Goal: Transaction & Acquisition: Download file/media

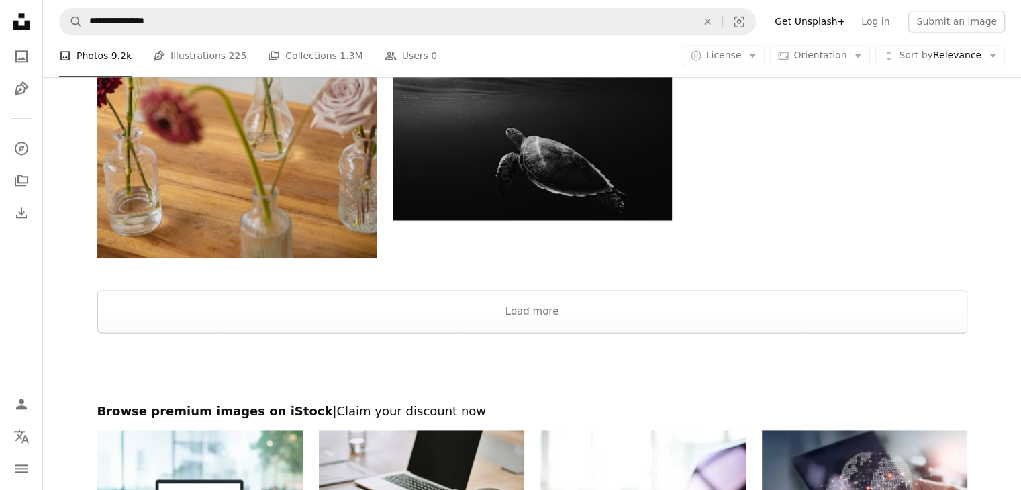
scroll to position [1678, 0]
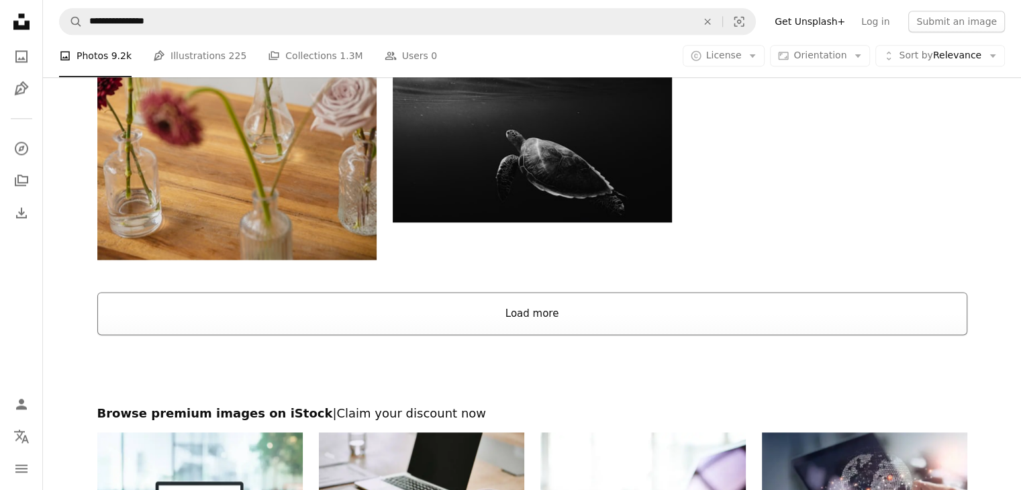
click at [515, 314] on button "Load more" at bounding box center [532, 313] width 870 height 43
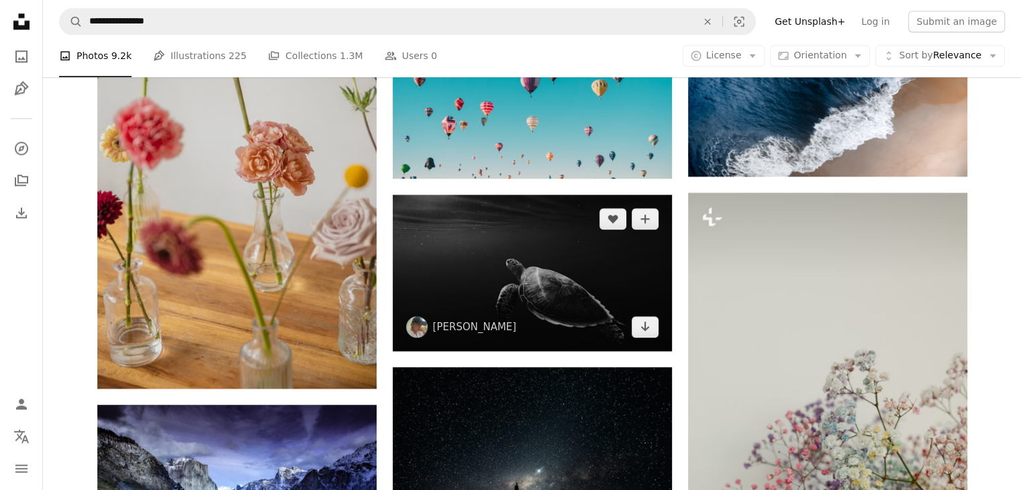
scroll to position [1544, 0]
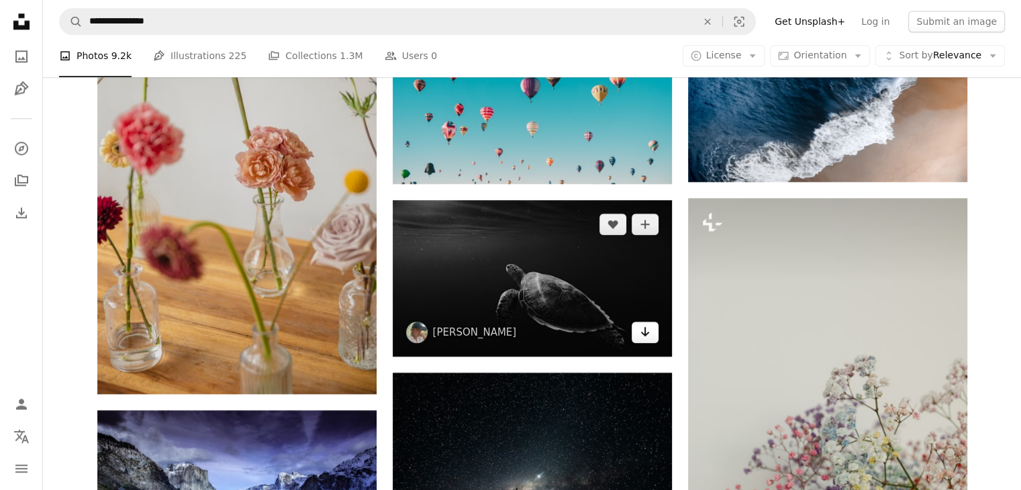
click at [647, 343] on link "Arrow pointing down" at bounding box center [645, 331] width 27 height 21
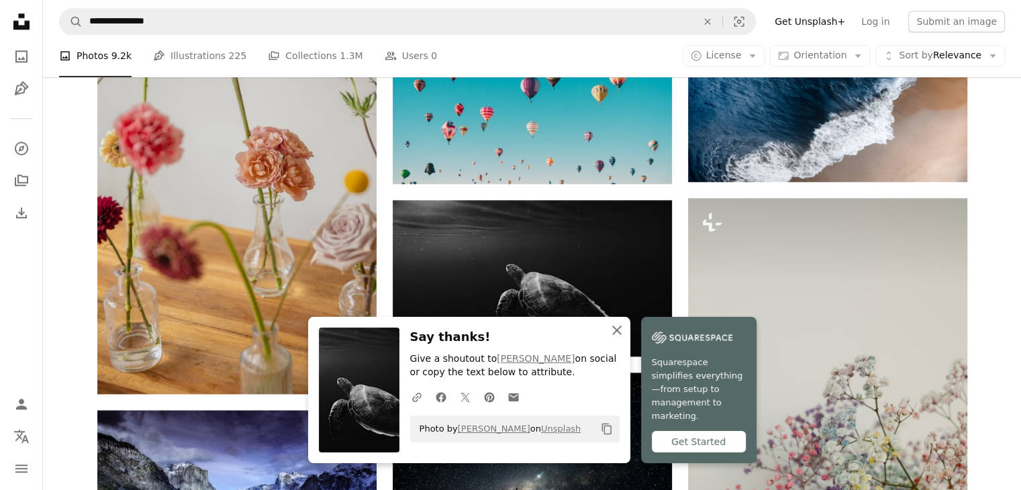
click at [617, 335] on icon "button" at bounding box center [616, 330] width 9 height 9
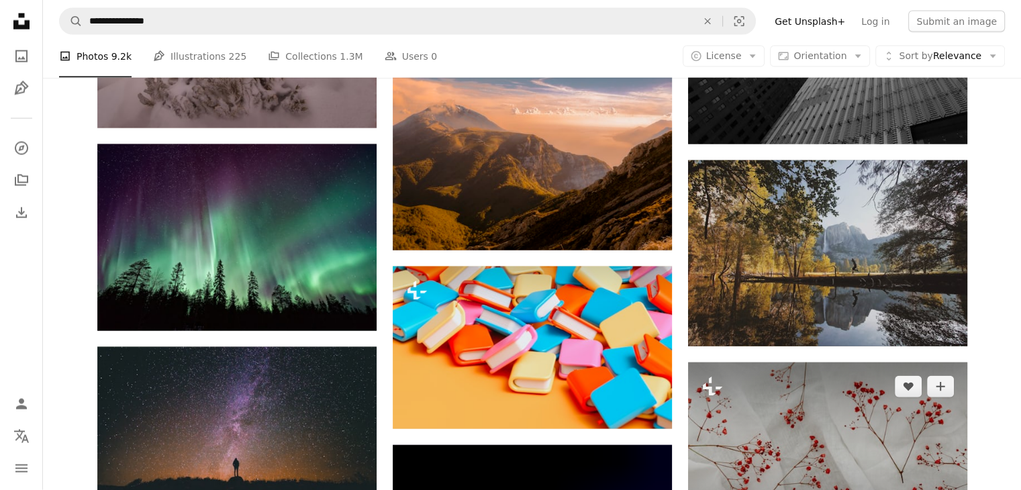
scroll to position [8054, 0]
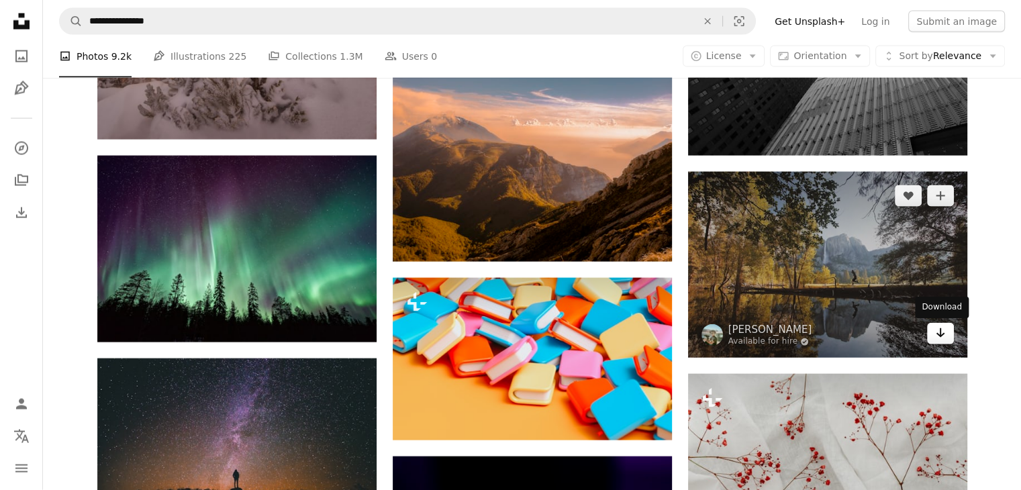
click at [942, 335] on icon "Download" at bounding box center [940, 332] width 9 height 9
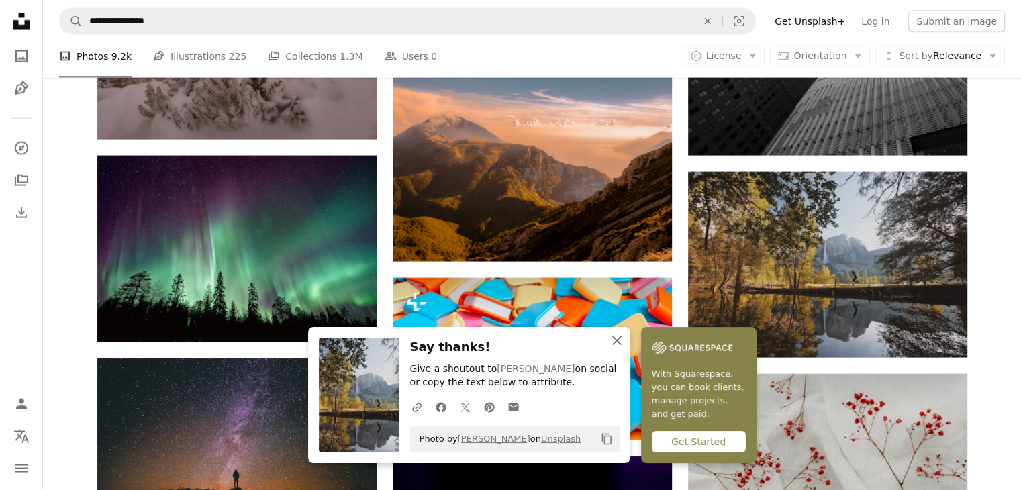
click at [617, 338] on icon "An X shape" at bounding box center [617, 340] width 16 height 16
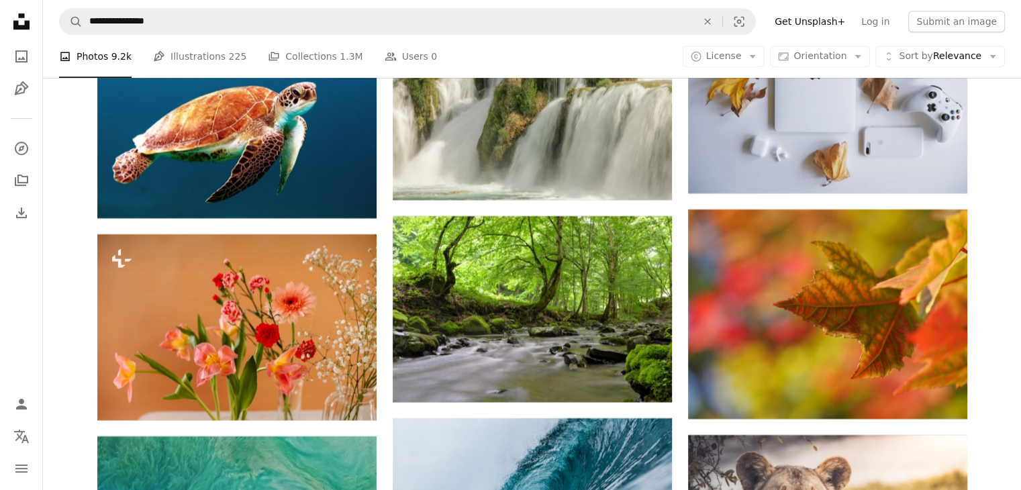
scroll to position [11141, 0]
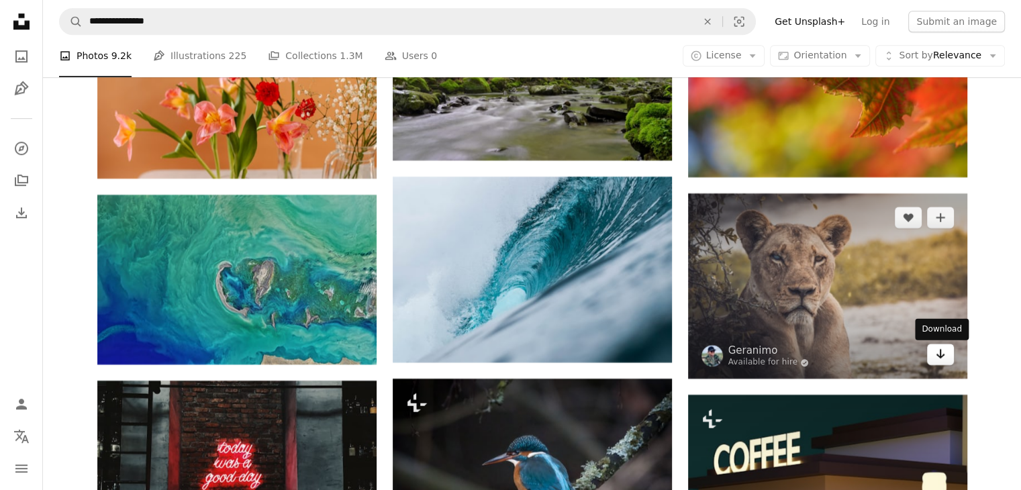
click at [942, 356] on icon "Arrow pointing down" at bounding box center [940, 354] width 11 height 16
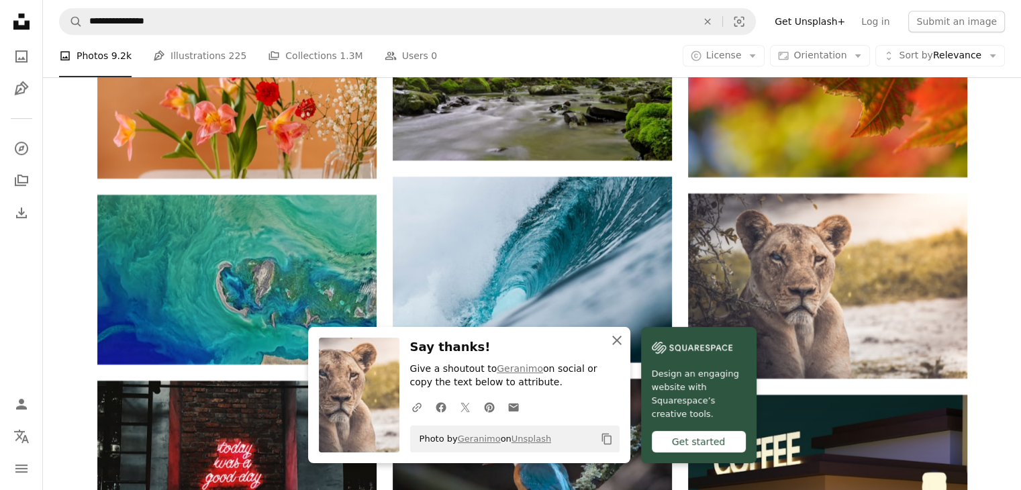
click at [613, 342] on icon "button" at bounding box center [616, 340] width 9 height 9
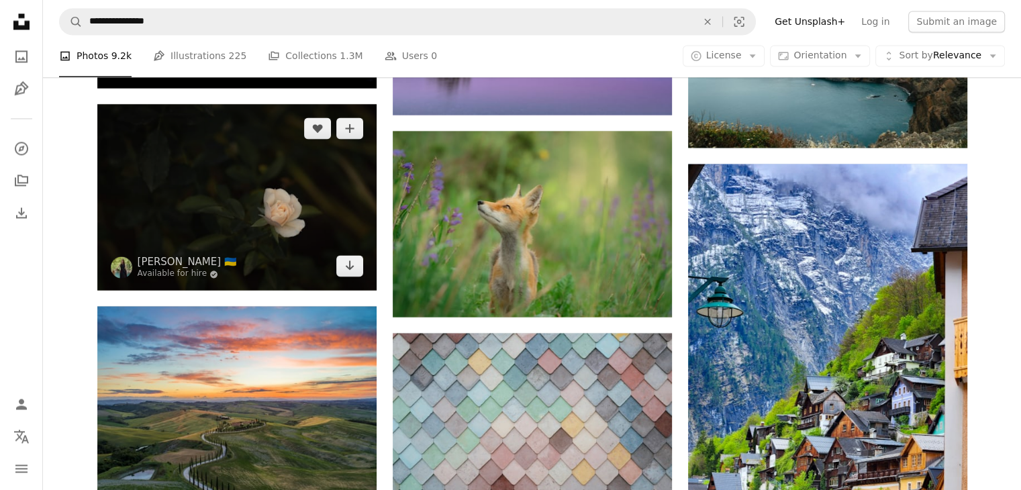
scroll to position [12416, 0]
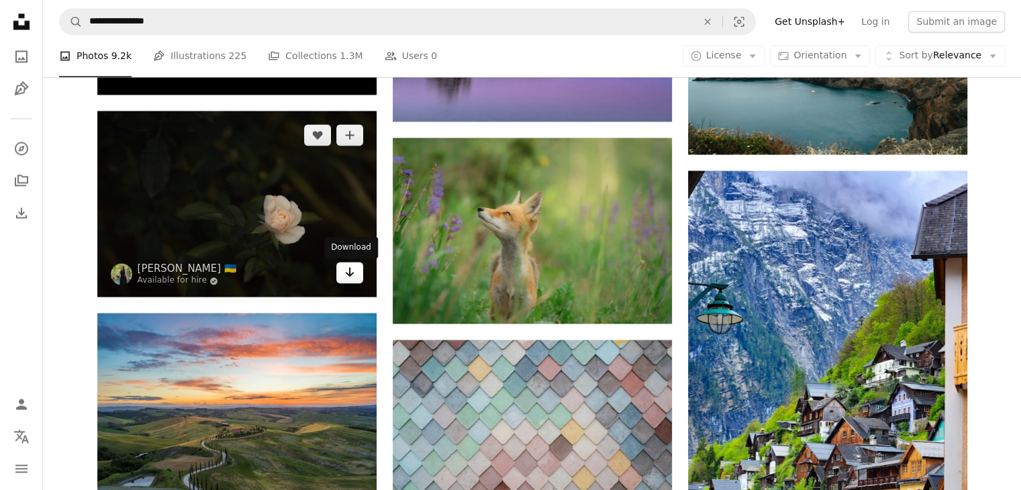
click at [347, 275] on icon "Download" at bounding box center [349, 271] width 9 height 9
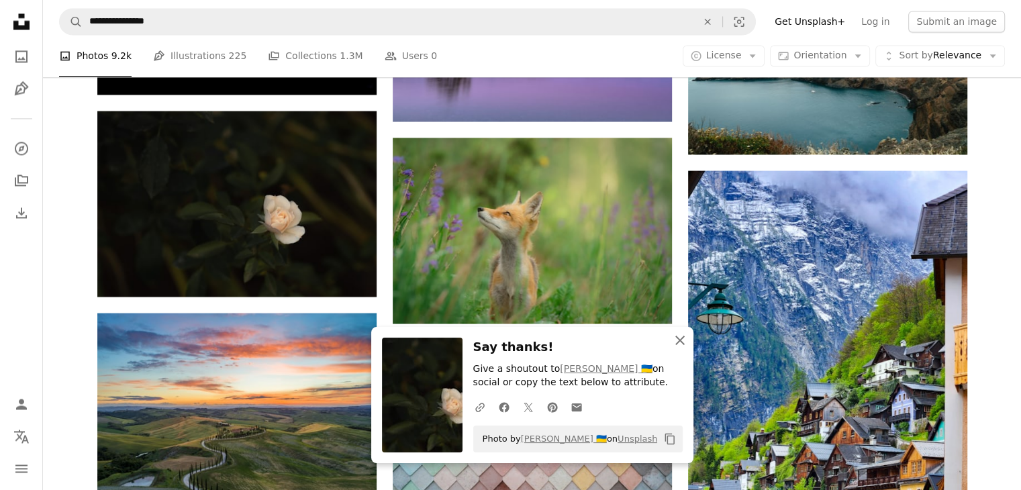
click at [682, 342] on icon "button" at bounding box center [679, 340] width 9 height 9
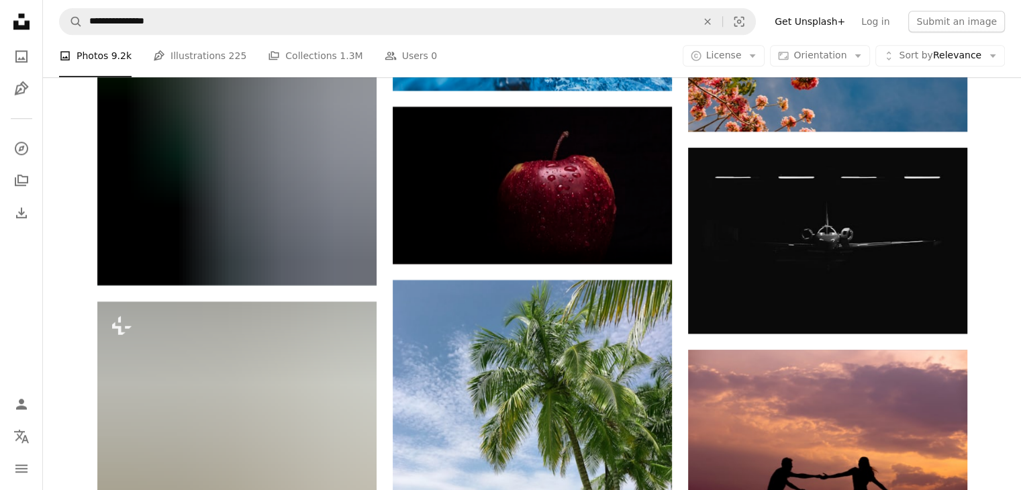
scroll to position [16654, 0]
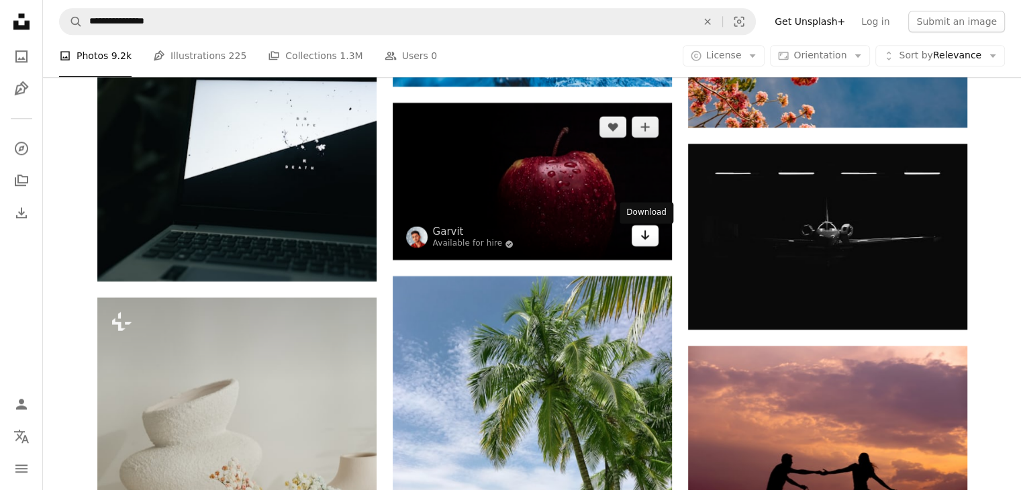
click at [648, 242] on icon "Arrow pointing down" at bounding box center [645, 235] width 11 height 16
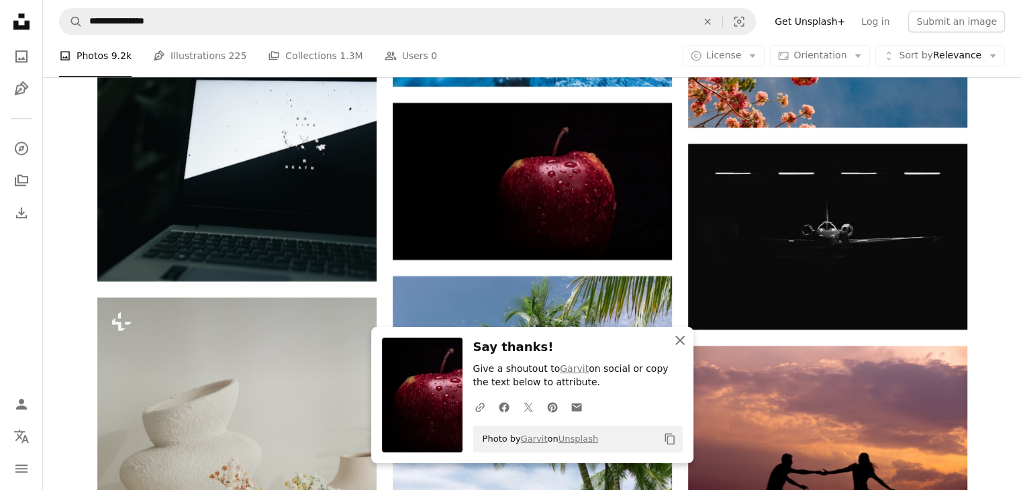
click at [679, 340] on icon "button" at bounding box center [679, 340] width 9 height 9
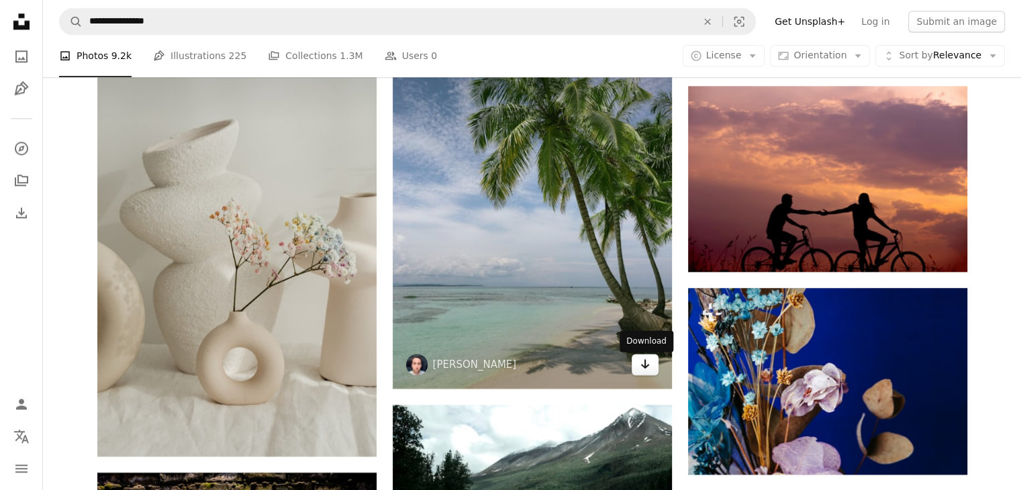
scroll to position [16923, 0]
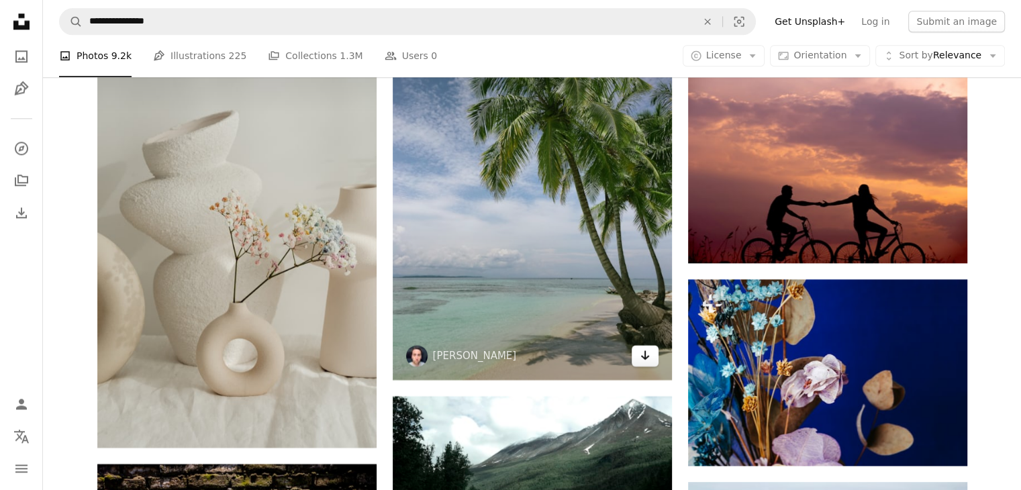
click at [650, 362] on link "Arrow pointing down" at bounding box center [645, 355] width 27 height 21
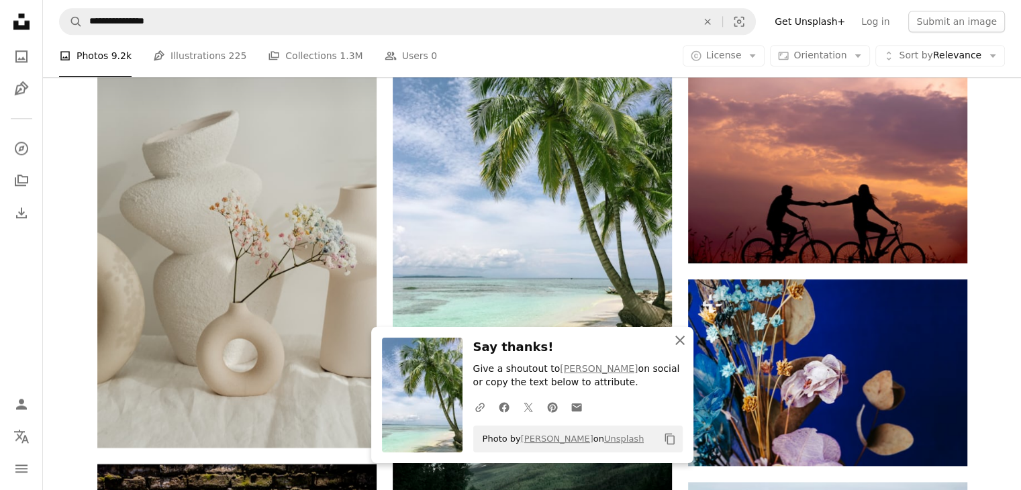
click at [678, 343] on icon "An X shape" at bounding box center [680, 340] width 16 height 16
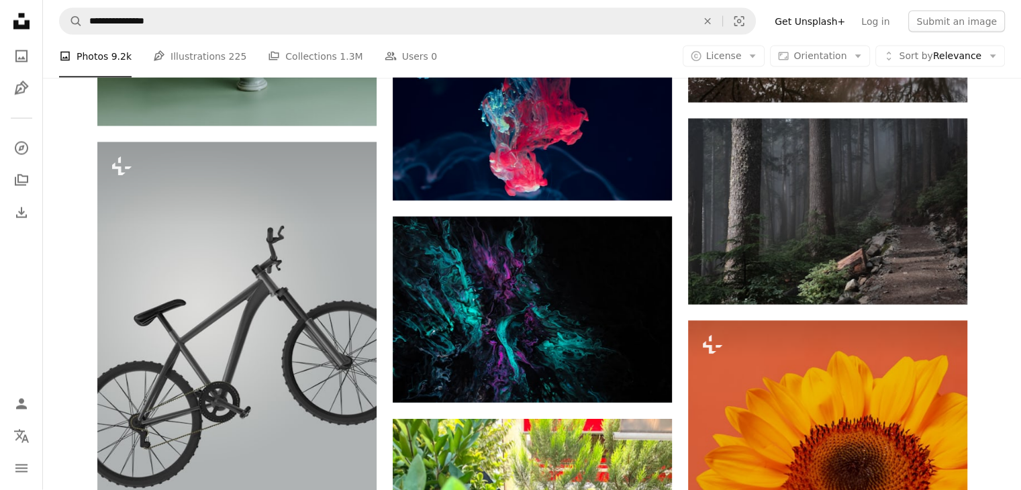
scroll to position [17862, 0]
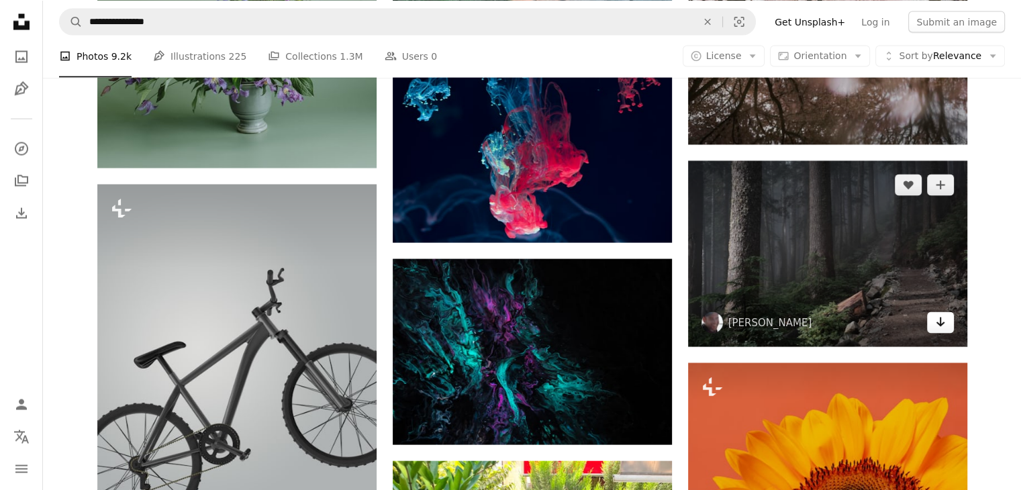
click at [945, 326] on icon "Arrow pointing down" at bounding box center [940, 322] width 11 height 16
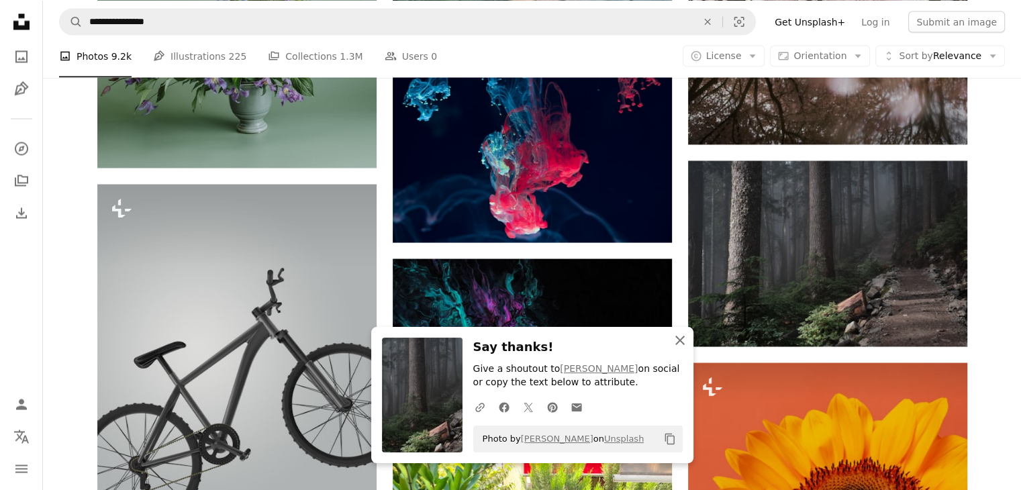
click at [685, 338] on icon "An X shape" at bounding box center [680, 340] width 16 height 16
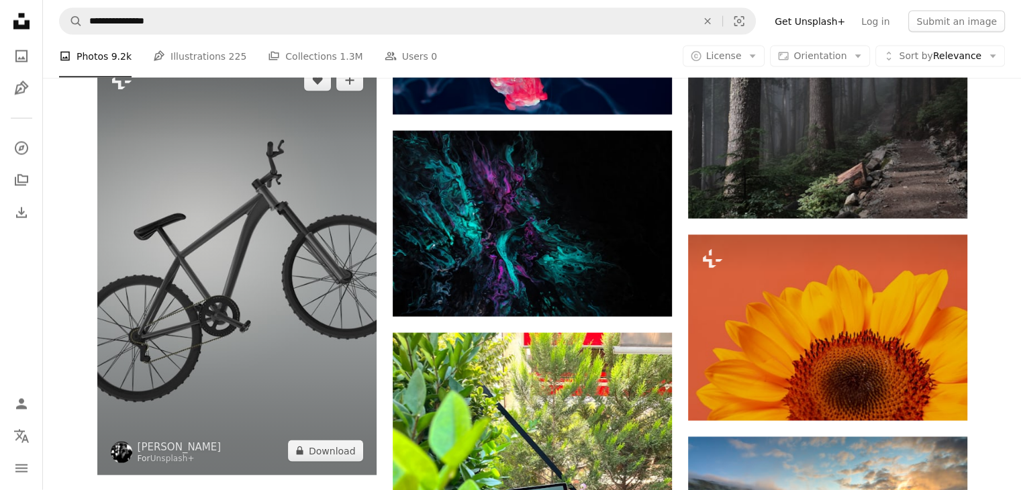
scroll to position [17997, 0]
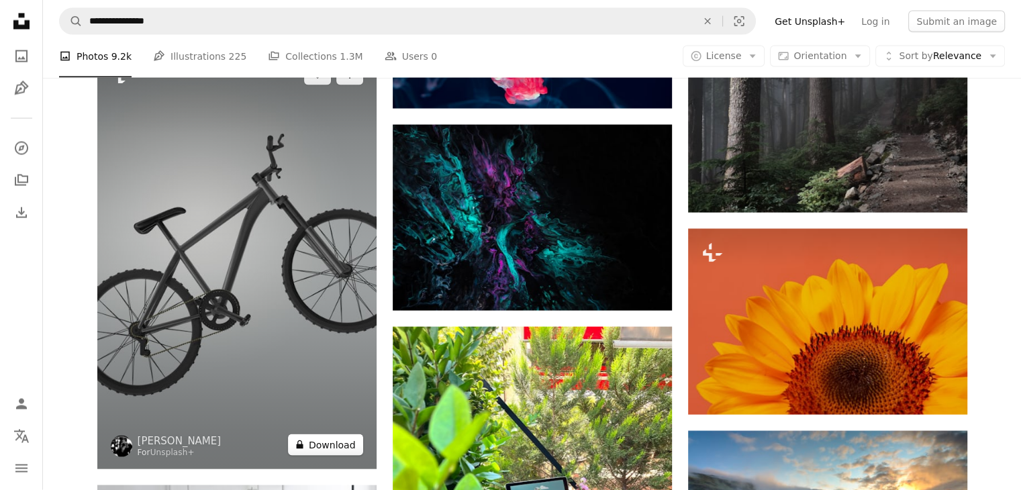
click at [323, 444] on button "A lock Download" at bounding box center [325, 444] width 75 height 21
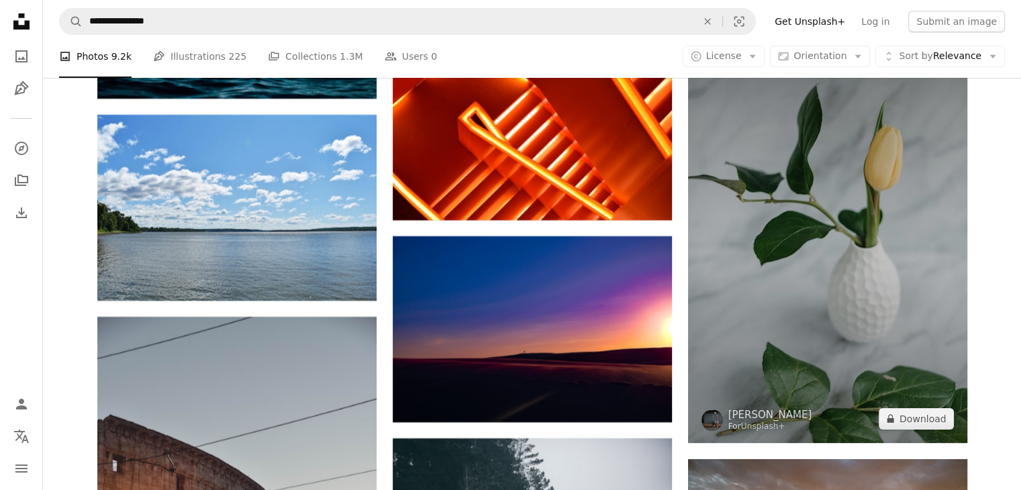
scroll to position [25771, 0]
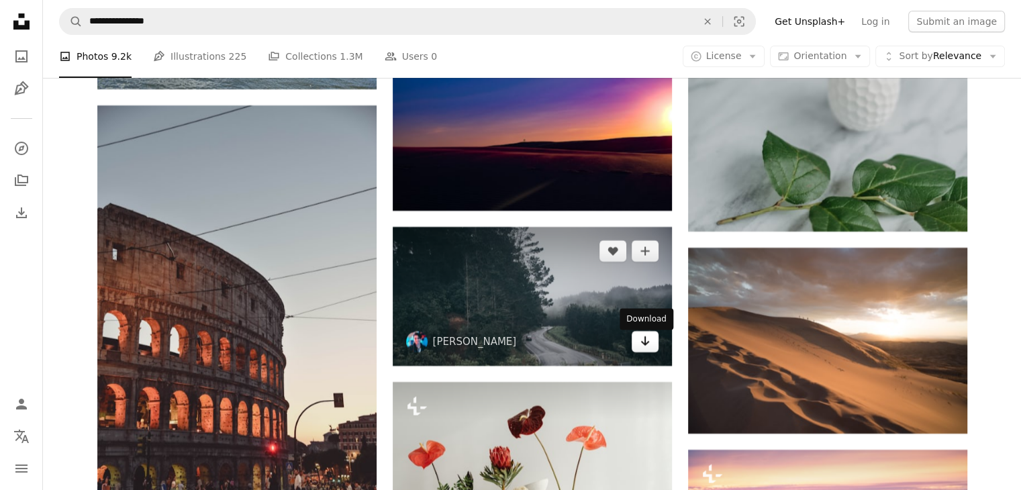
click at [650, 349] on icon "Arrow pointing down" at bounding box center [645, 341] width 11 height 16
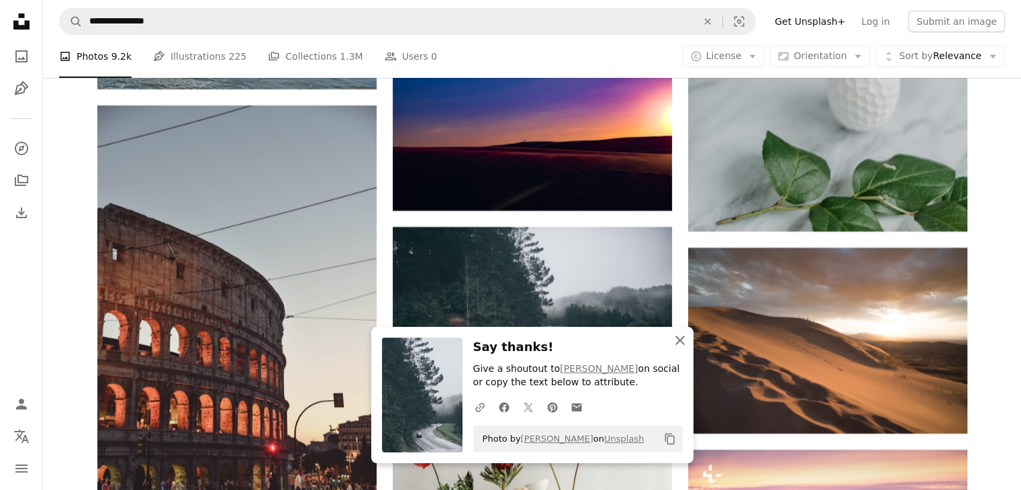
click at [675, 340] on icon "An X shape" at bounding box center [680, 340] width 16 height 16
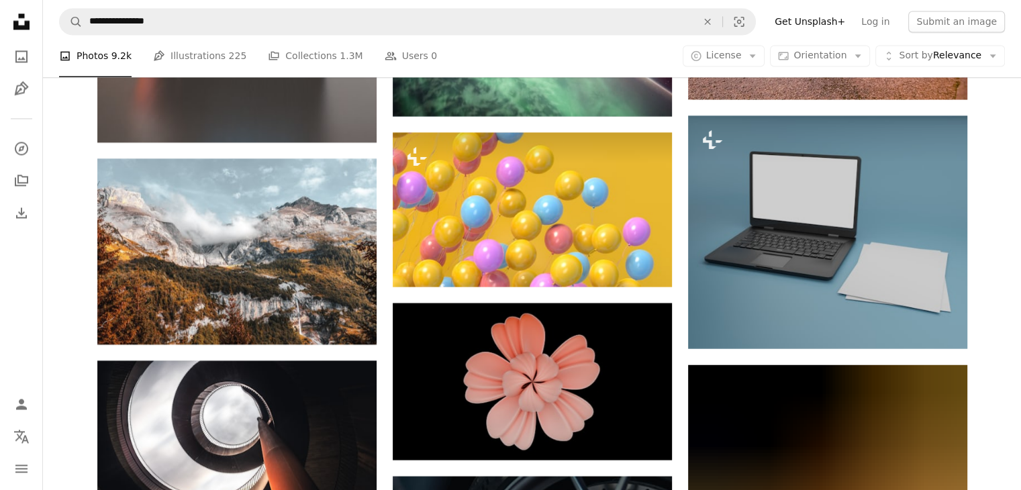
scroll to position [28120, 0]
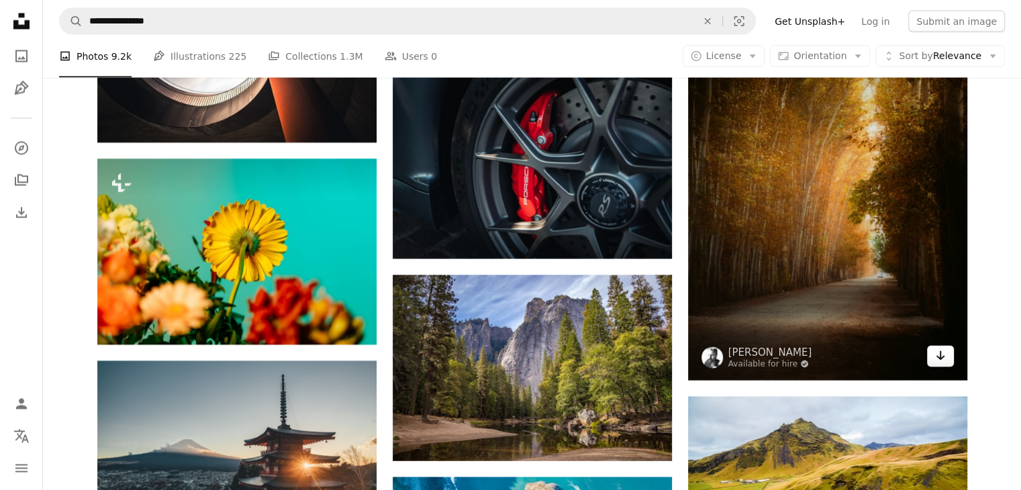
click at [942, 359] on icon "Download" at bounding box center [940, 355] width 9 height 9
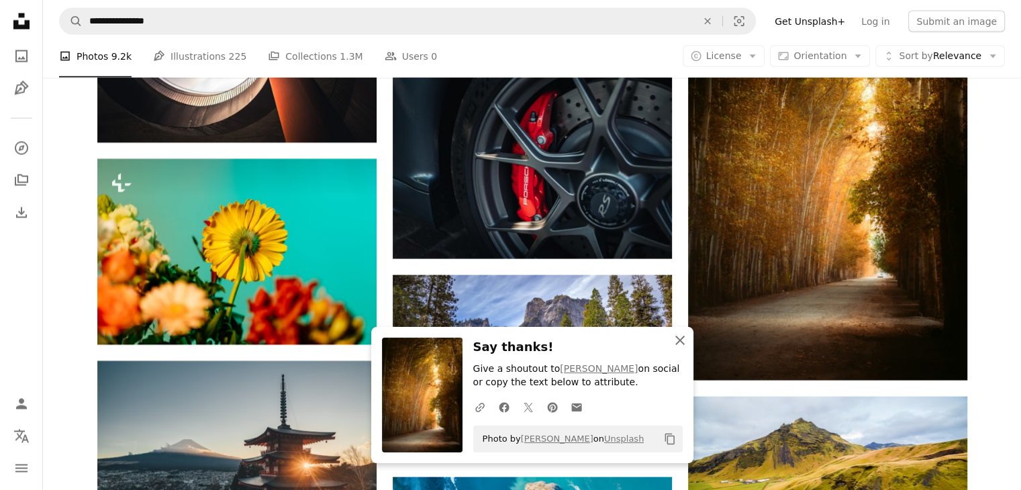
click at [679, 341] on icon "button" at bounding box center [679, 340] width 9 height 9
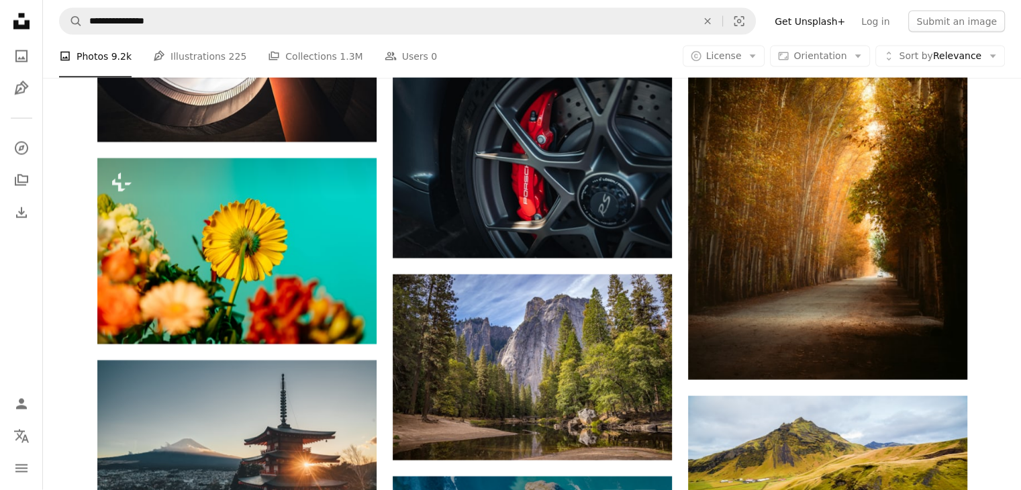
scroll to position [28254, 0]
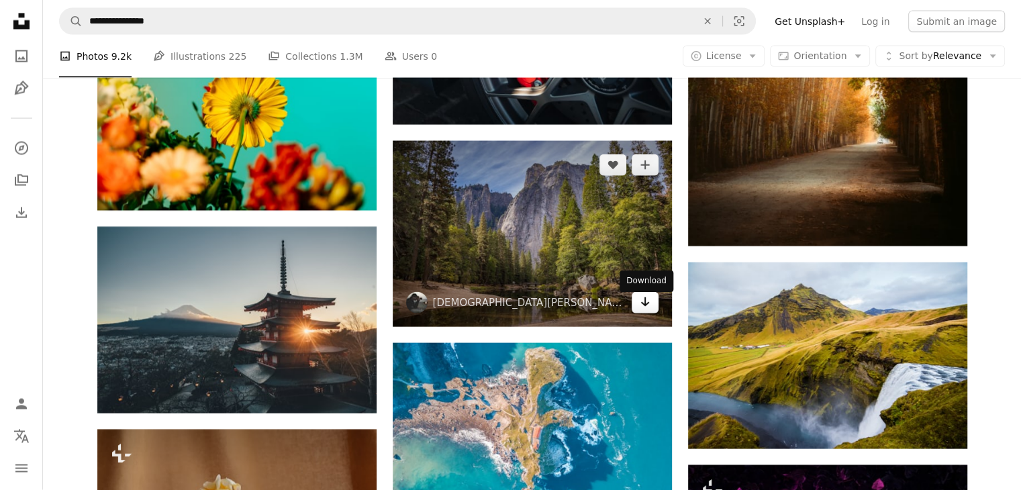
click at [648, 310] on icon "Arrow pointing down" at bounding box center [645, 302] width 11 height 16
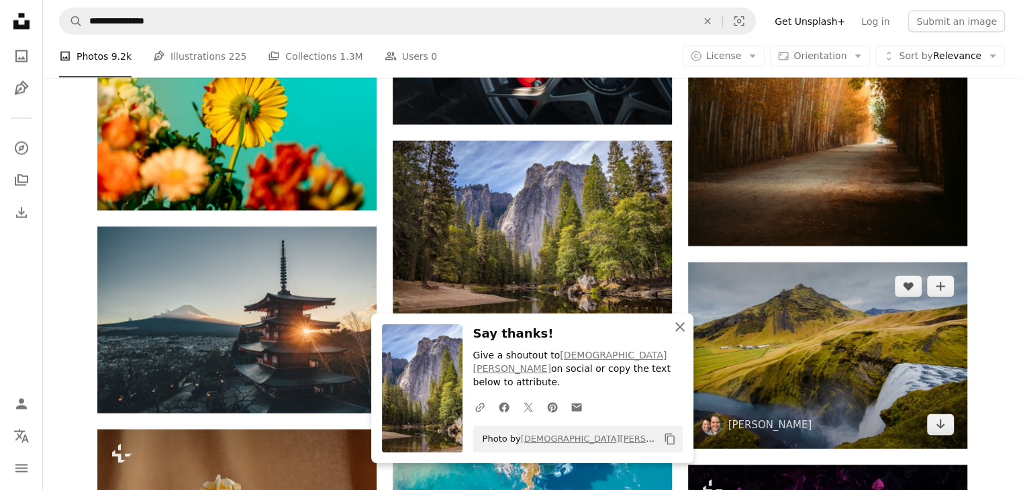
drag, startPoint x: 683, startPoint y: 343, endPoint x: 842, endPoint y: 358, distance: 159.8
click at [683, 335] on icon "An X shape" at bounding box center [680, 327] width 16 height 16
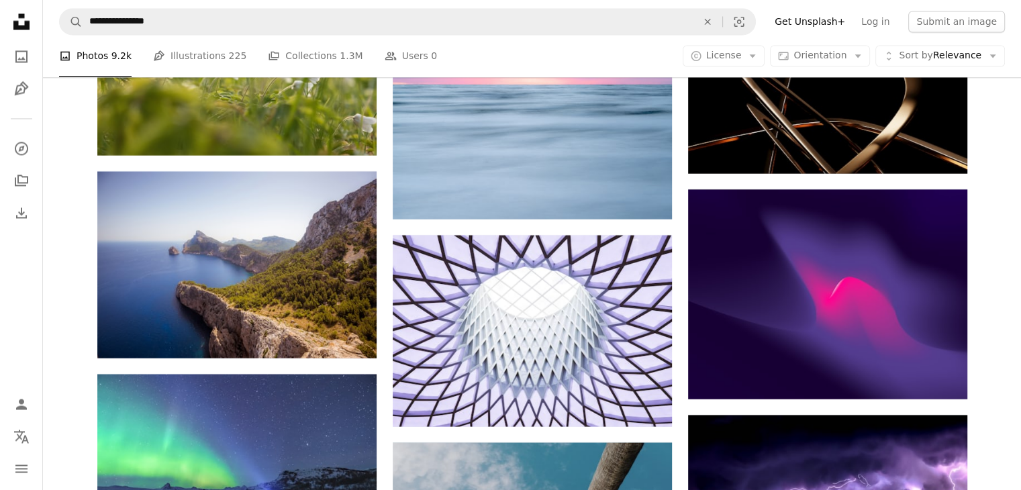
scroll to position [32885, 0]
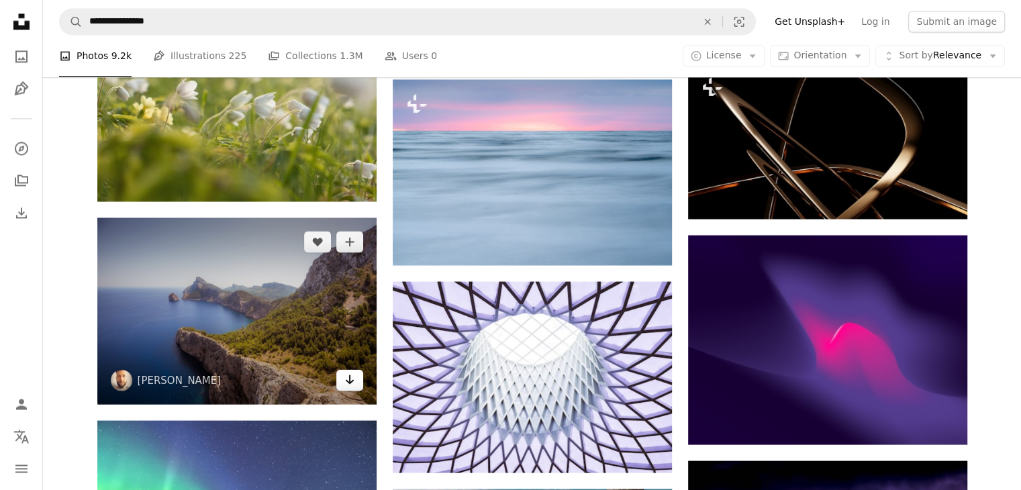
click at [355, 382] on link "Arrow pointing down" at bounding box center [349, 379] width 27 height 21
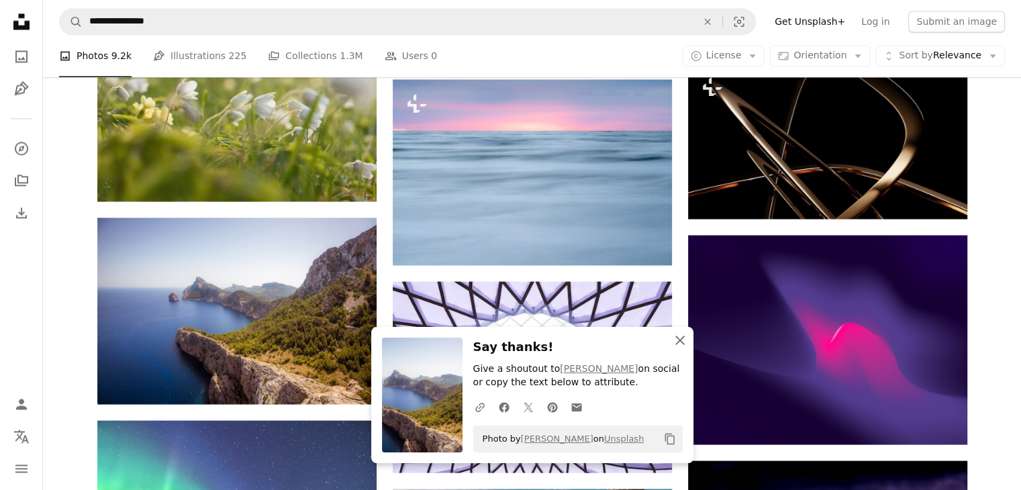
click at [679, 340] on icon "button" at bounding box center [679, 340] width 9 height 9
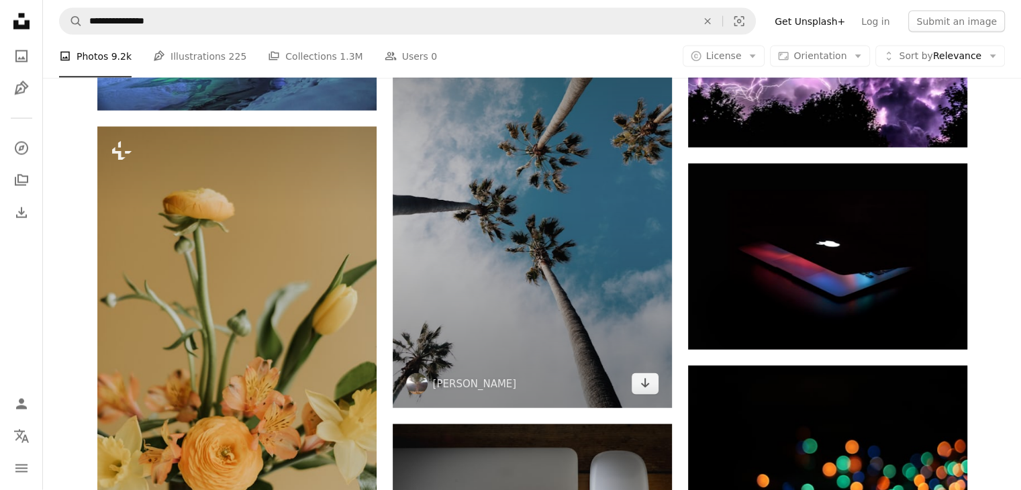
scroll to position [33489, 0]
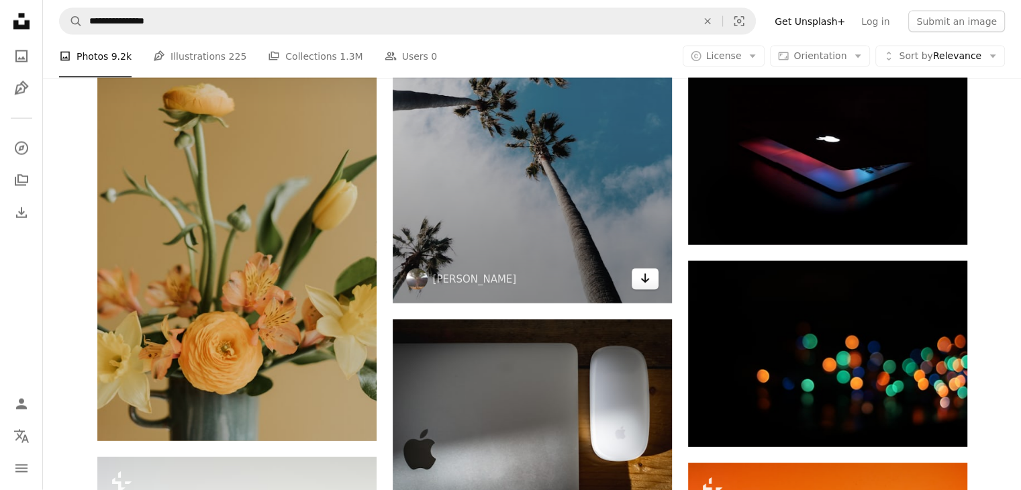
click at [642, 283] on icon "Download" at bounding box center [644, 278] width 9 height 9
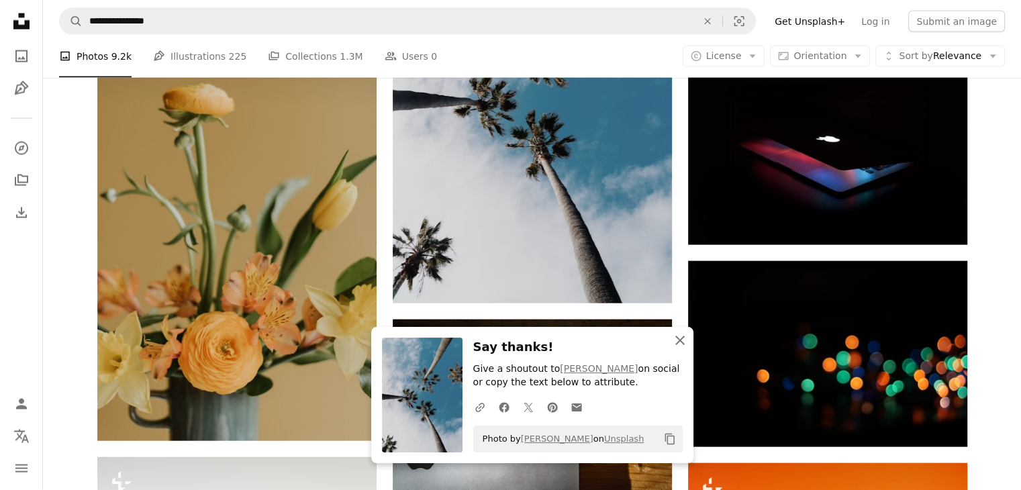
click at [683, 342] on icon "An X shape" at bounding box center [680, 340] width 16 height 16
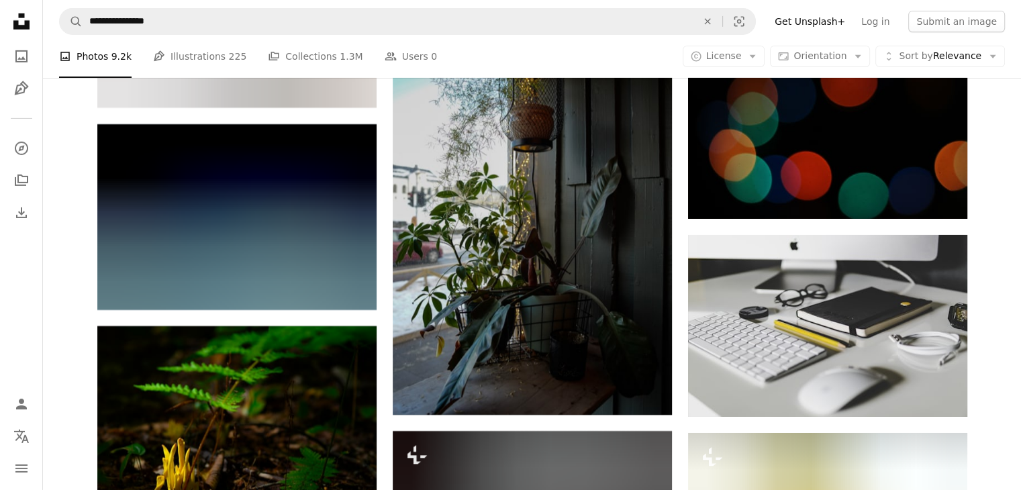
scroll to position [35100, 0]
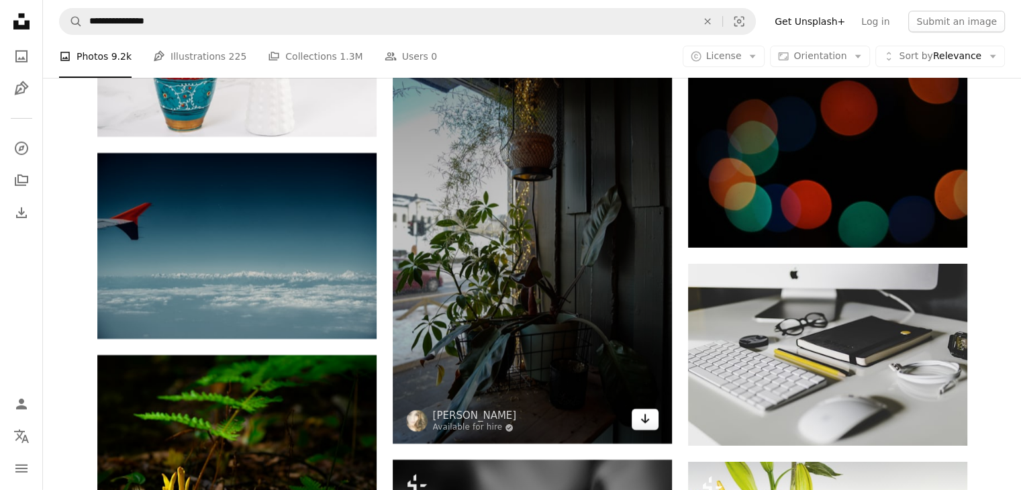
click at [643, 422] on icon "Arrow pointing down" at bounding box center [645, 419] width 11 height 16
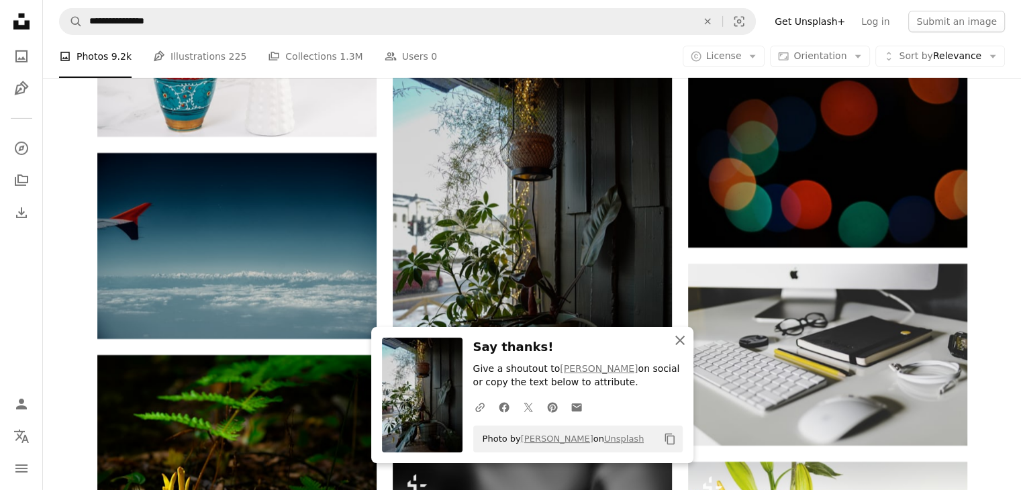
click at [681, 343] on icon "An X shape" at bounding box center [680, 340] width 16 height 16
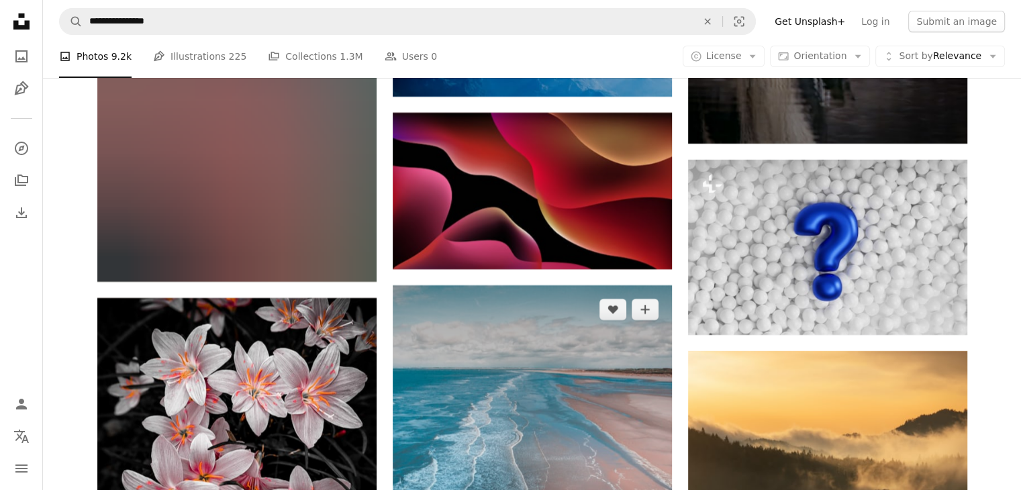
scroll to position [40939, 0]
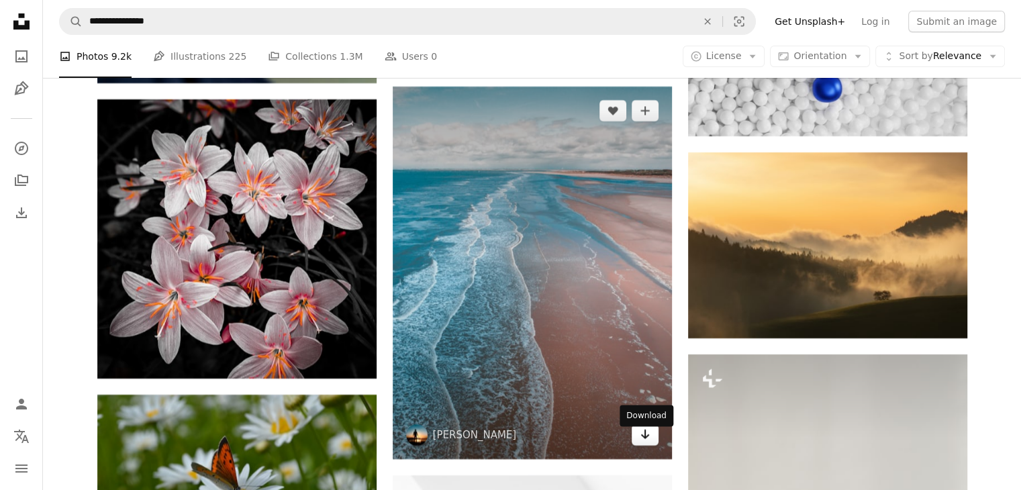
click at [637, 442] on link "Arrow pointing down" at bounding box center [645, 434] width 27 height 21
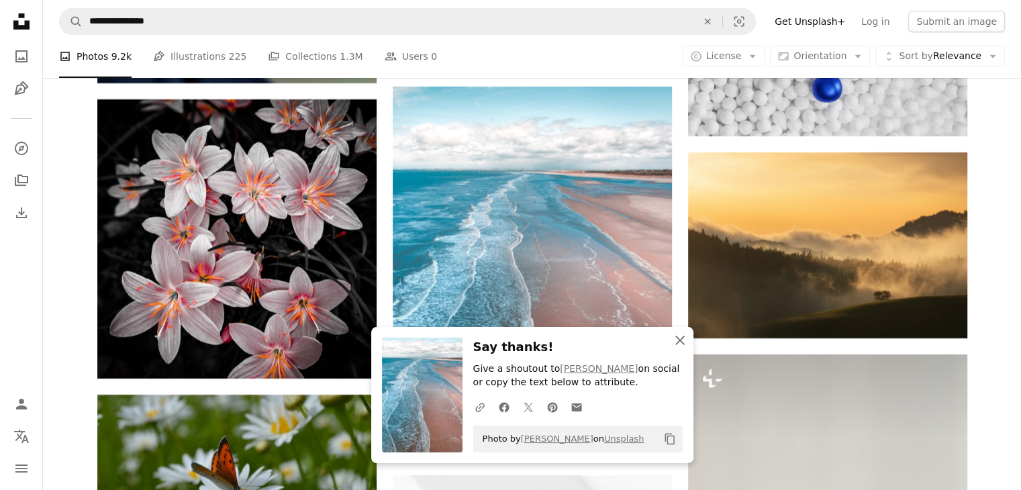
click at [682, 339] on icon "An X shape" at bounding box center [680, 340] width 16 height 16
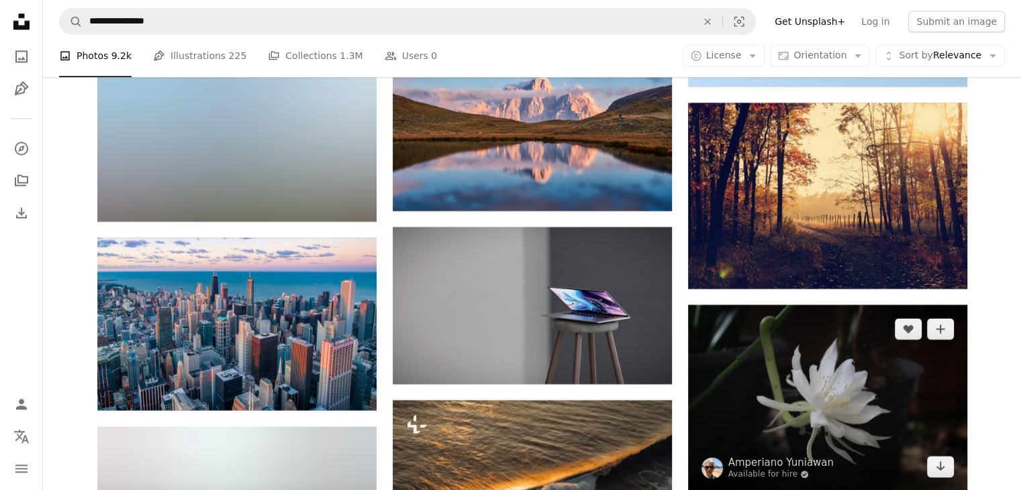
scroll to position [42751, 0]
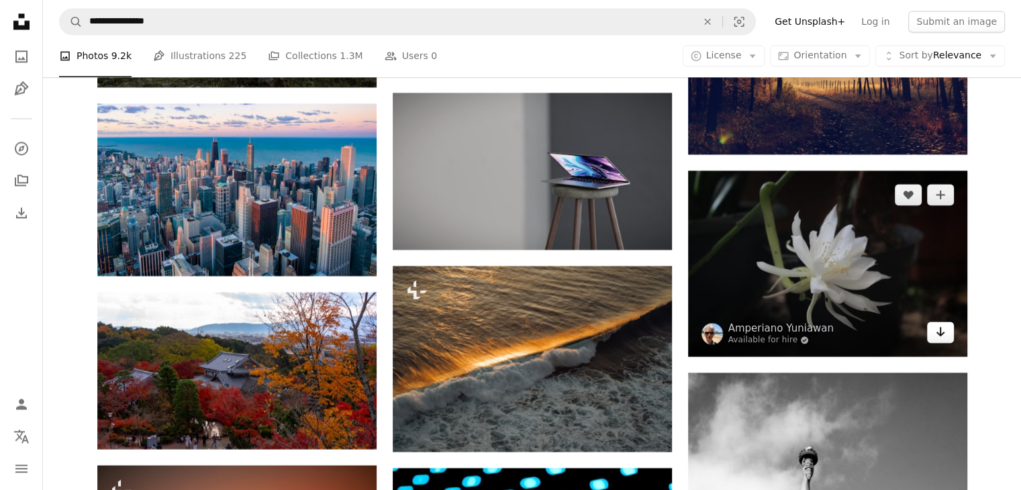
click at [943, 340] on icon "Arrow pointing down" at bounding box center [940, 331] width 11 height 16
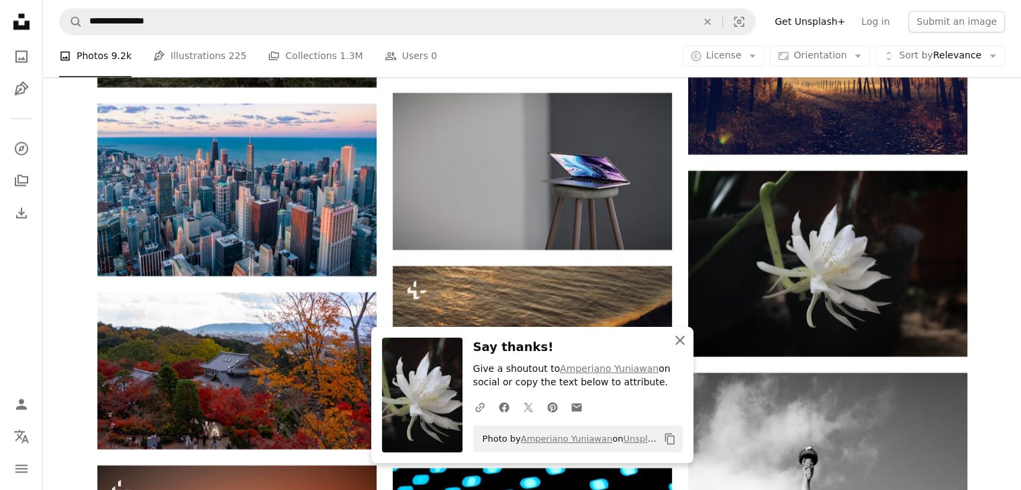
click at [682, 342] on icon "An X shape" at bounding box center [680, 340] width 16 height 16
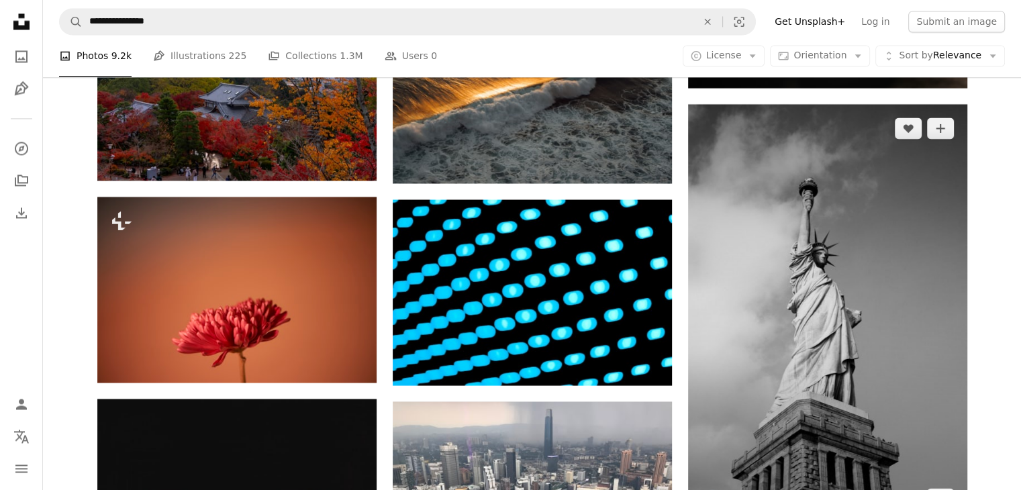
scroll to position [43220, 0]
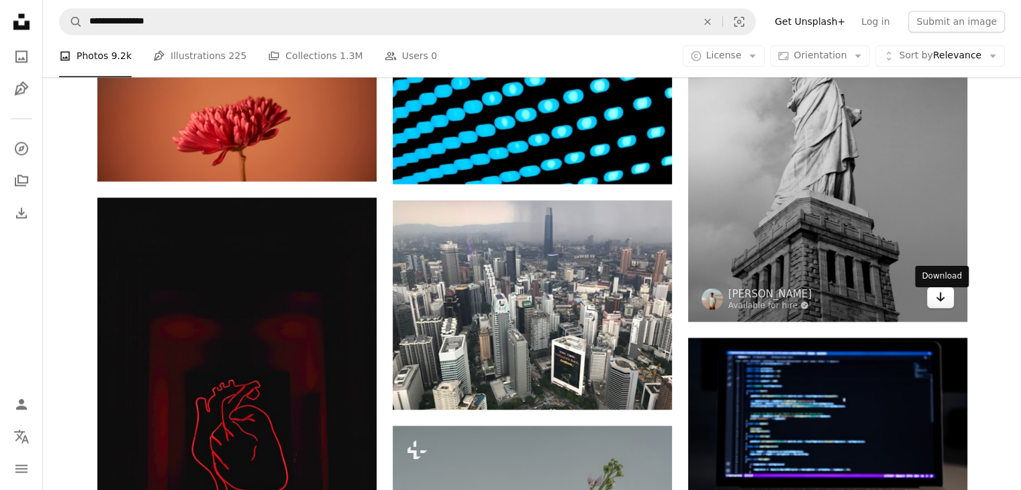
click at [936, 304] on icon "Arrow pointing down" at bounding box center [940, 297] width 11 height 16
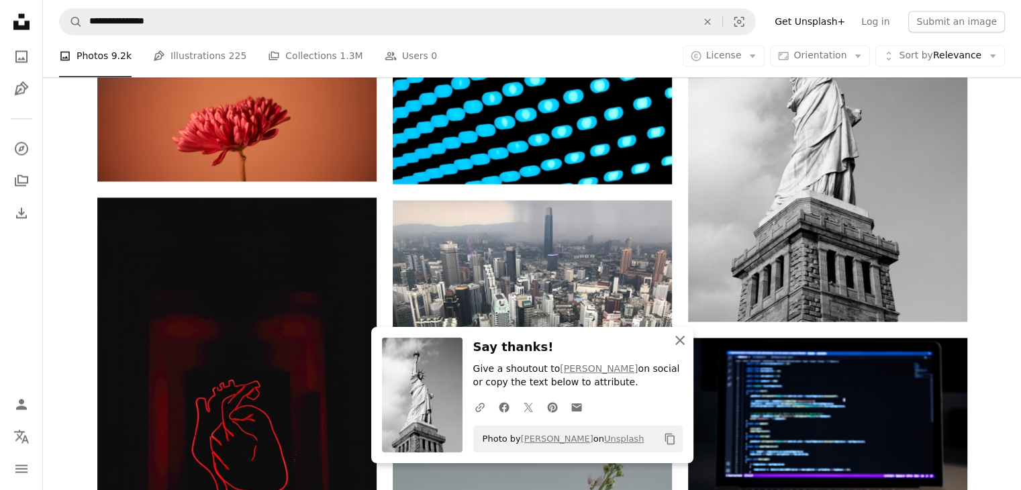
click at [680, 344] on icon "An X shape" at bounding box center [680, 340] width 16 height 16
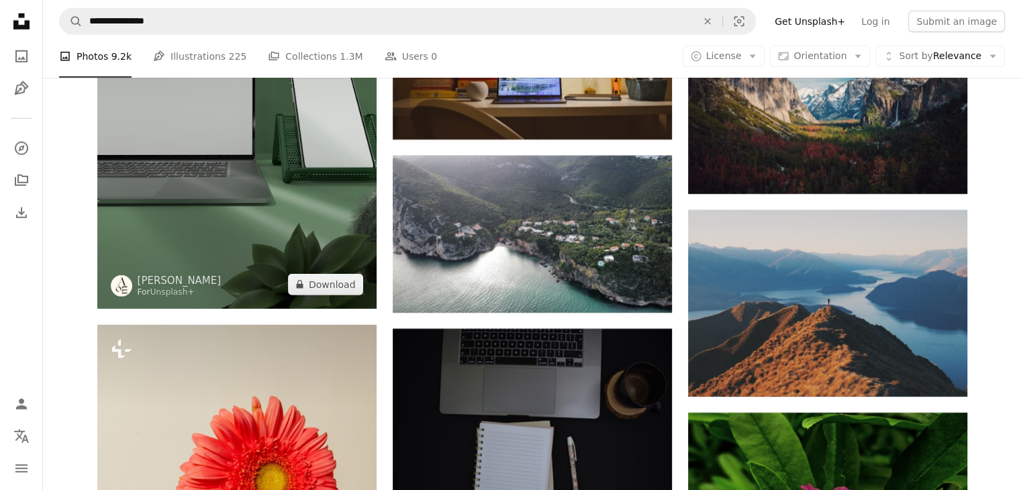
scroll to position [44697, 0]
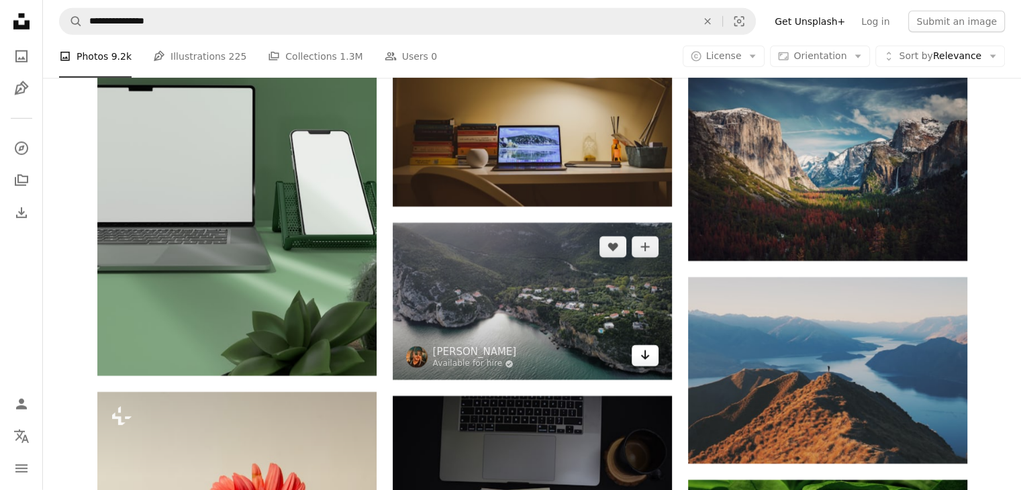
click at [651, 366] on link "Arrow pointing down" at bounding box center [645, 355] width 27 height 21
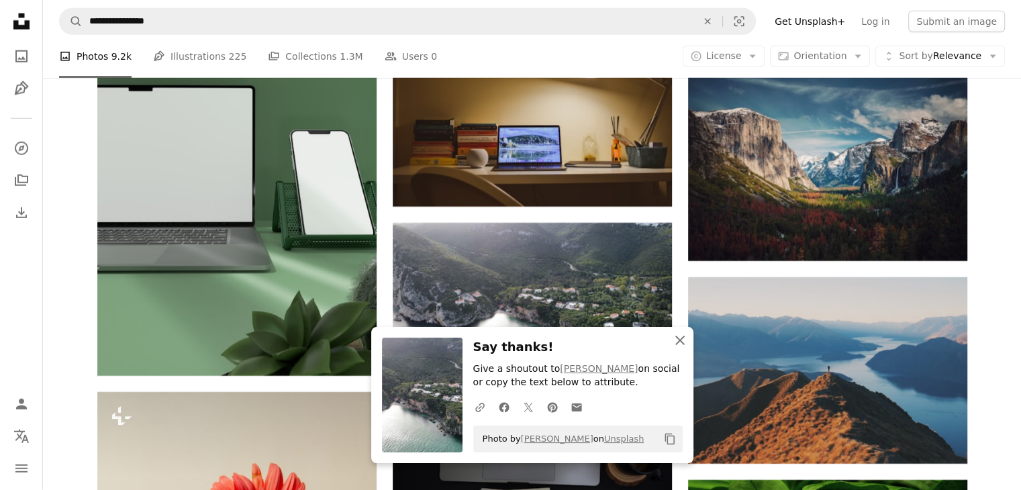
click at [681, 339] on icon "button" at bounding box center [679, 340] width 9 height 9
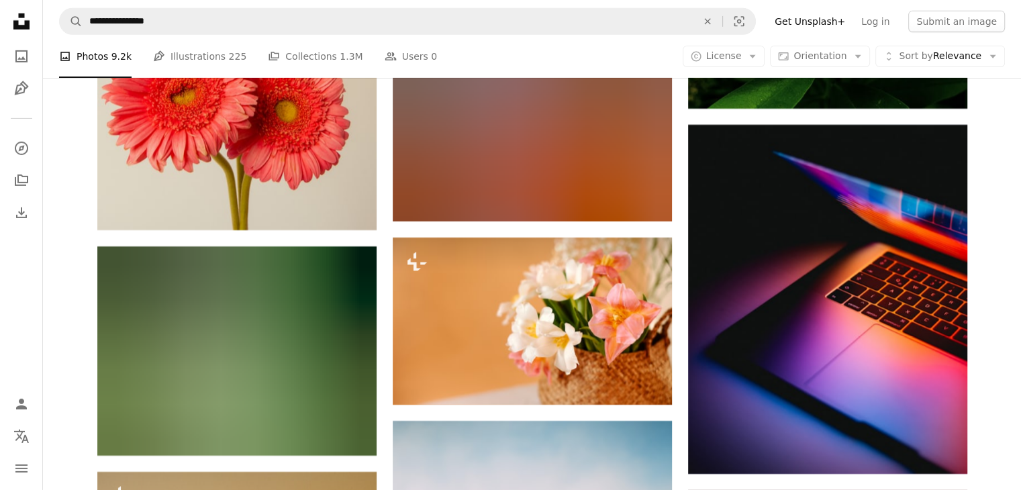
scroll to position [45435, 0]
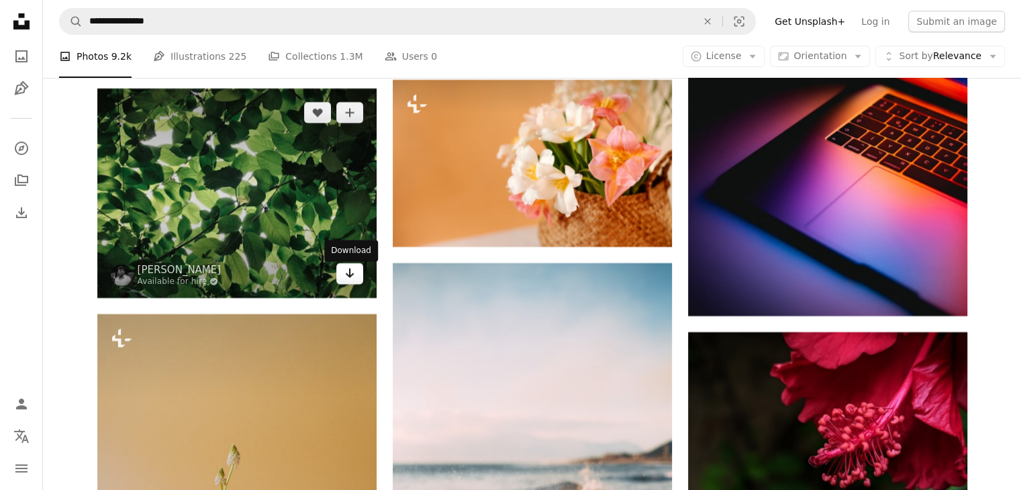
click at [348, 277] on icon "Arrow pointing down" at bounding box center [349, 273] width 11 height 16
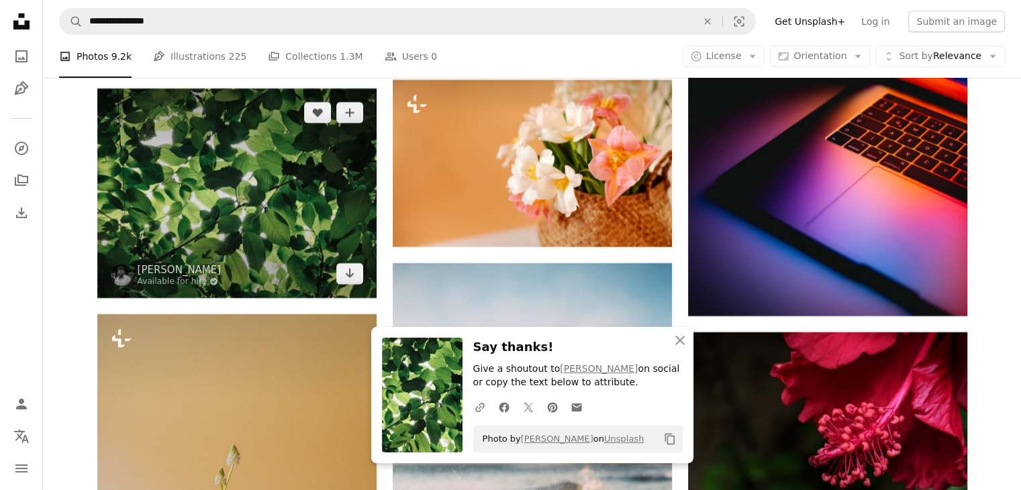
scroll to position [45637, 0]
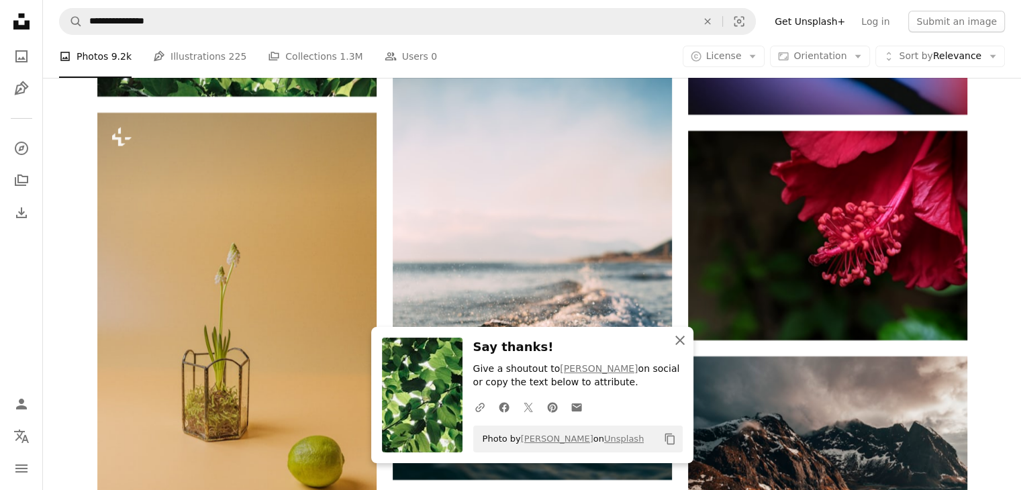
click at [683, 343] on icon "An X shape" at bounding box center [680, 340] width 16 height 16
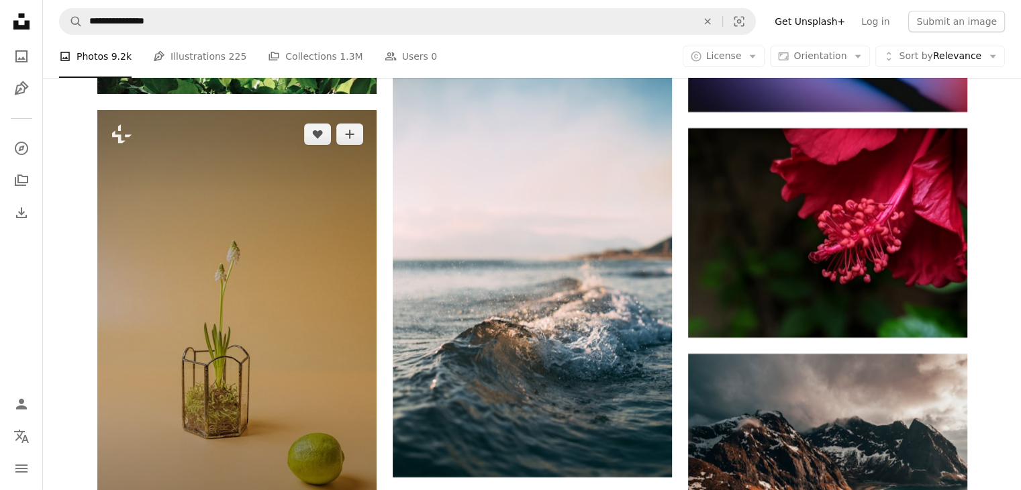
scroll to position [45771, 0]
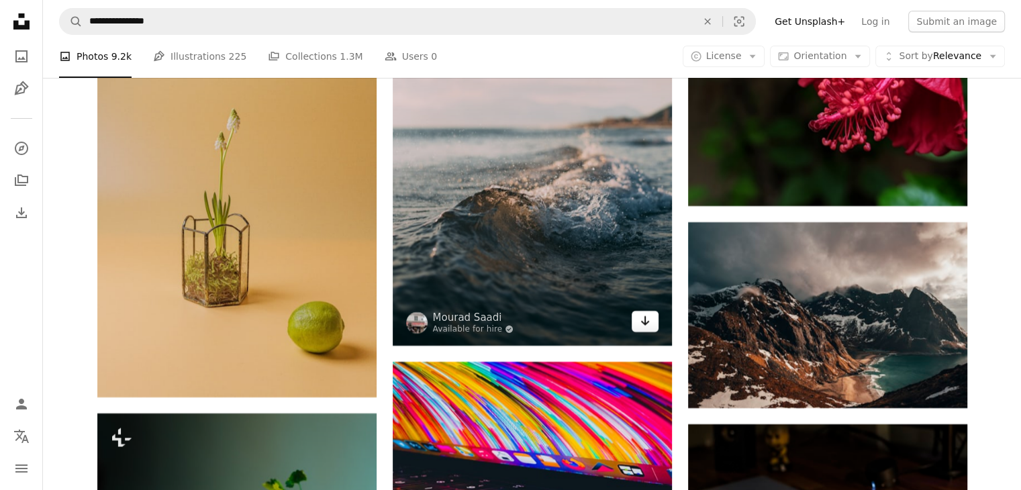
click at [644, 326] on icon "Download" at bounding box center [644, 320] width 9 height 9
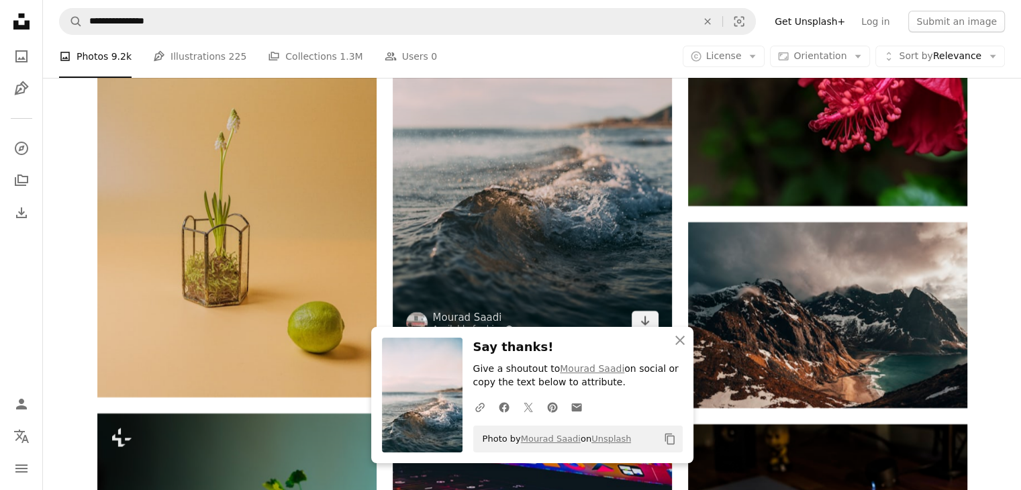
scroll to position [46039, 0]
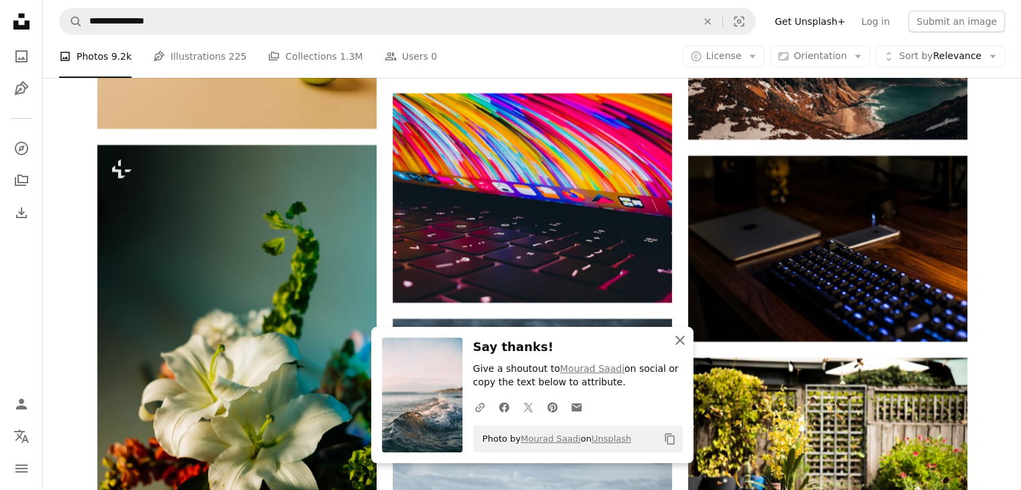
click at [683, 342] on icon "An X shape" at bounding box center [680, 340] width 16 height 16
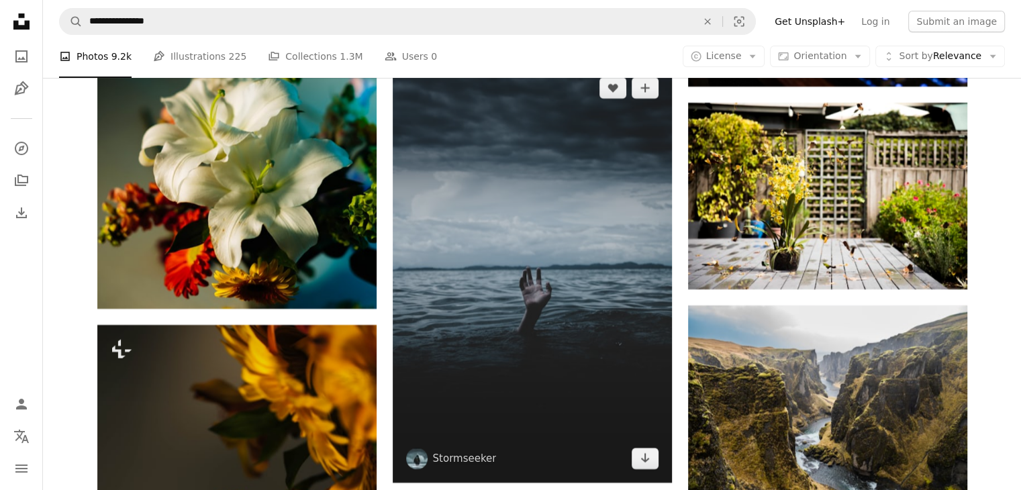
scroll to position [46375, 0]
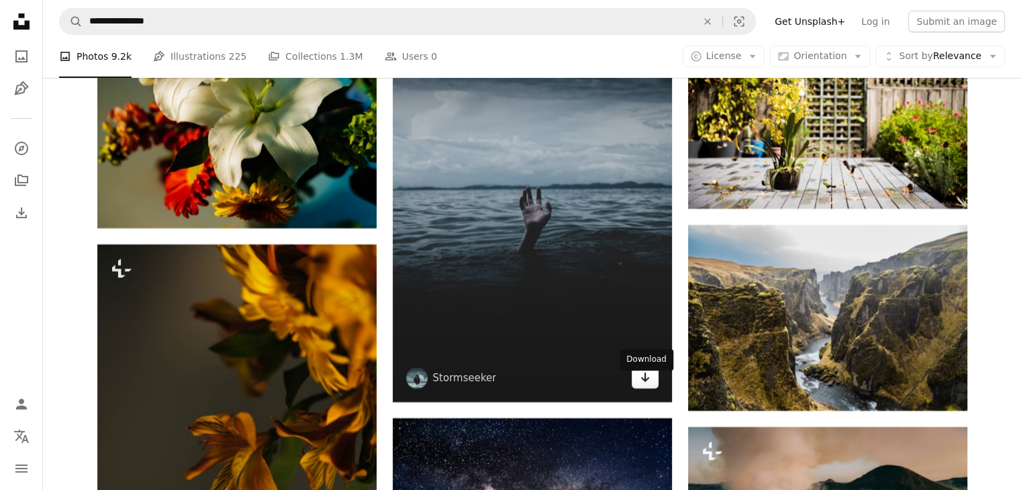
click at [650, 389] on link "Arrow pointing down" at bounding box center [645, 377] width 27 height 21
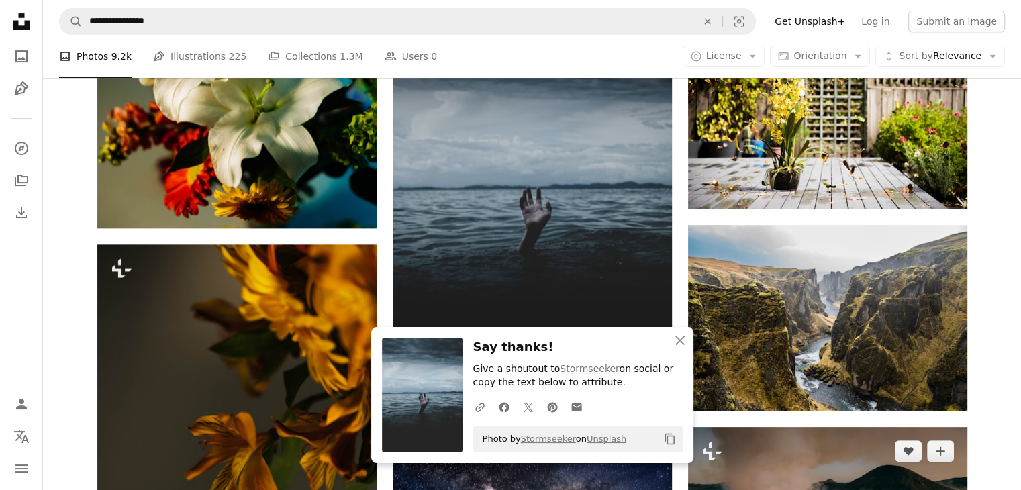
scroll to position [46509, 0]
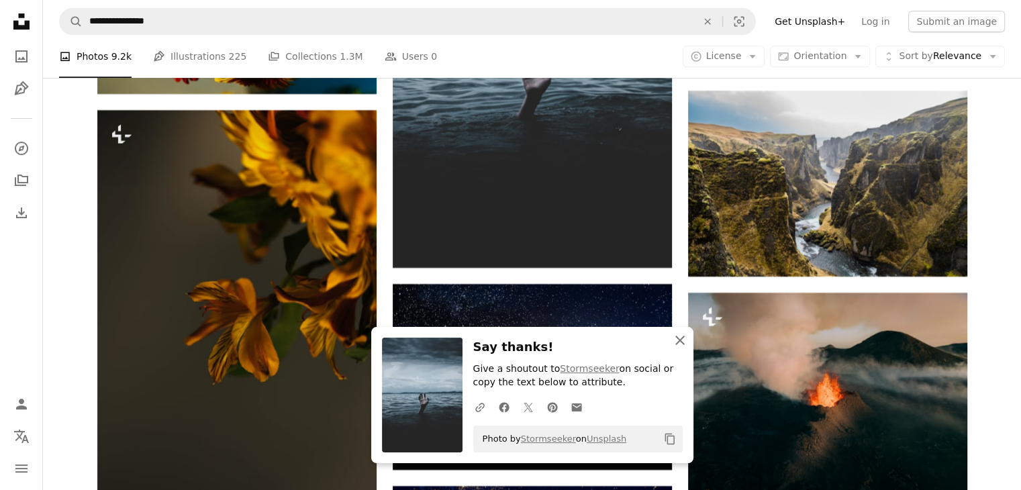
click at [677, 343] on icon "button" at bounding box center [679, 340] width 9 height 9
click at [683, 343] on icon "An X shape" at bounding box center [680, 340] width 16 height 16
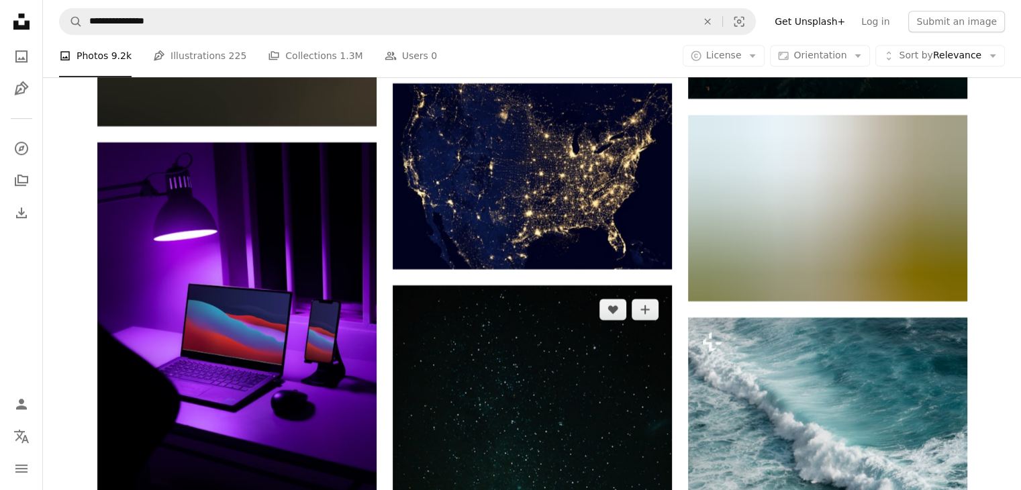
scroll to position [47180, 0]
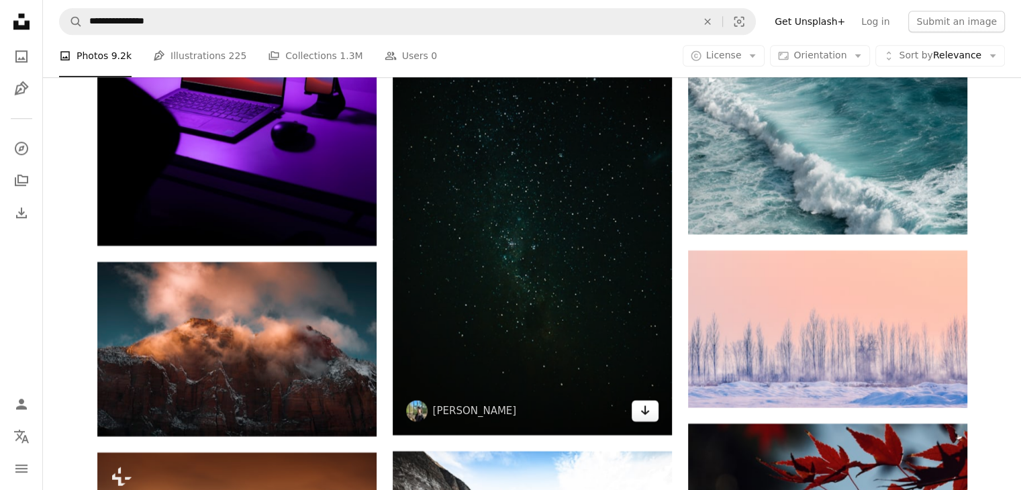
click at [650, 418] on icon "Arrow pointing down" at bounding box center [645, 410] width 11 height 16
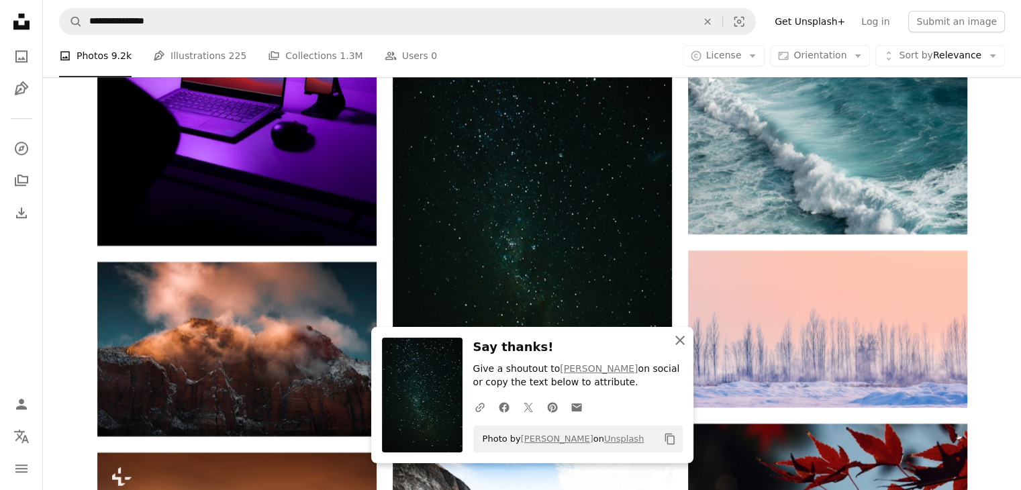
click at [677, 339] on icon "An X shape" at bounding box center [680, 340] width 16 height 16
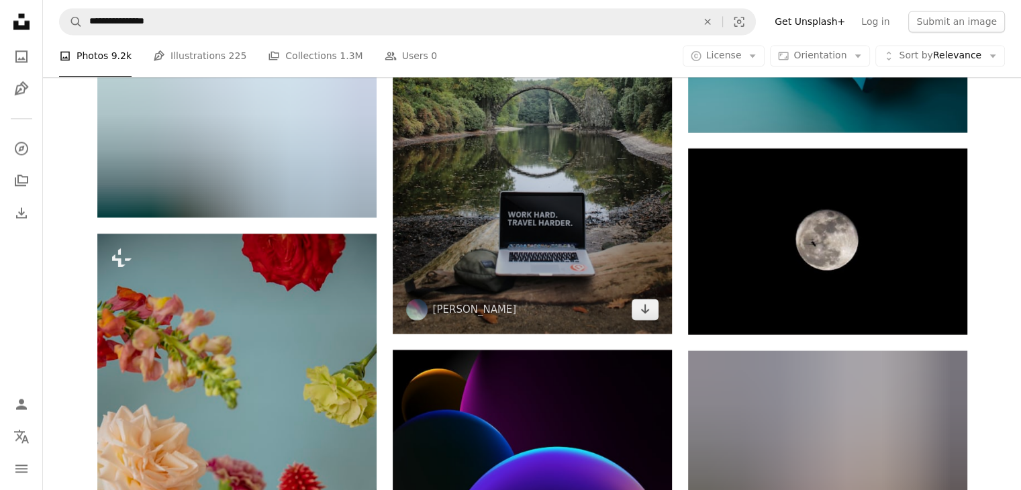
scroll to position [47986, 0]
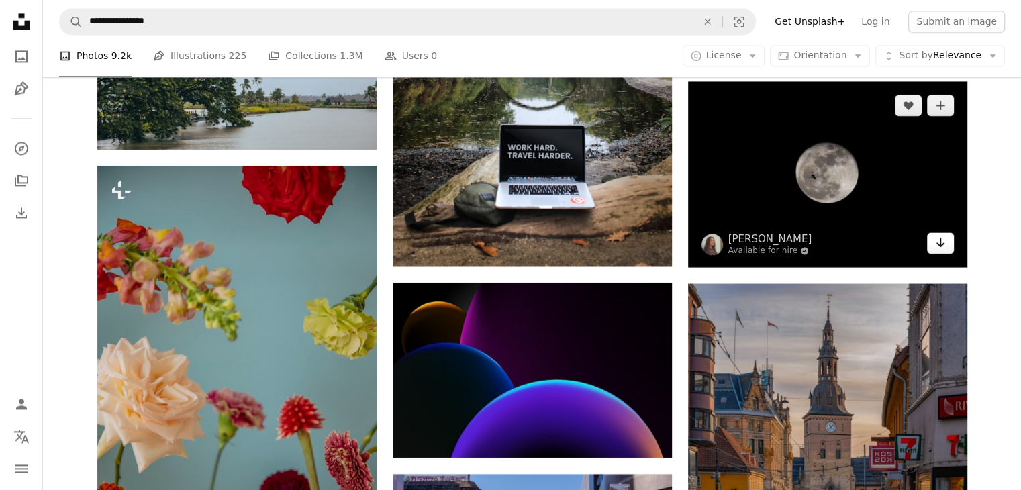
click at [932, 252] on link "Arrow pointing down" at bounding box center [940, 242] width 27 height 21
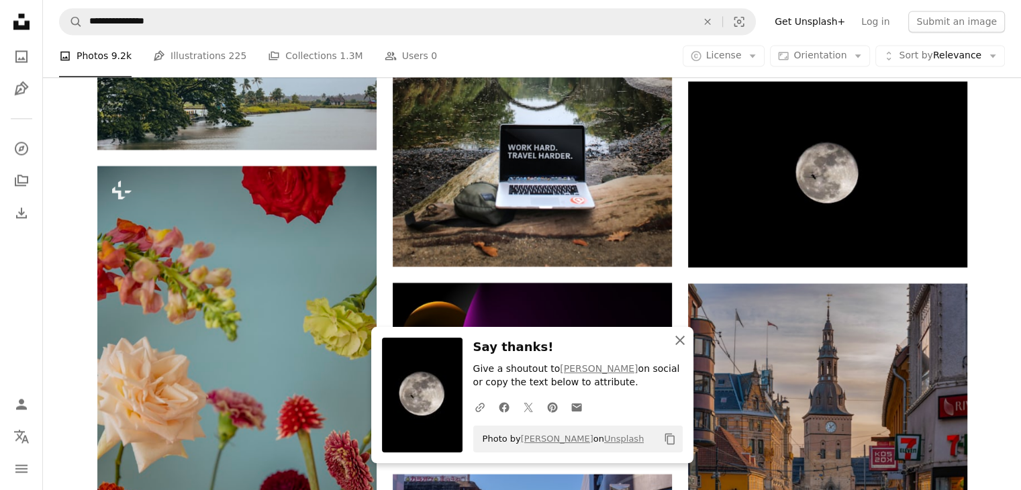
click at [680, 342] on icon "An X shape" at bounding box center [680, 340] width 16 height 16
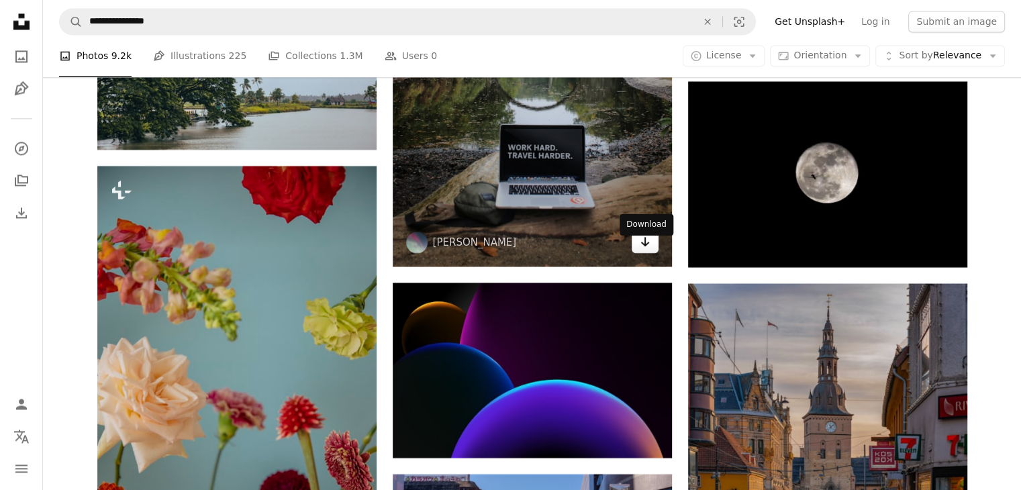
click at [649, 250] on icon "Arrow pointing down" at bounding box center [645, 242] width 11 height 16
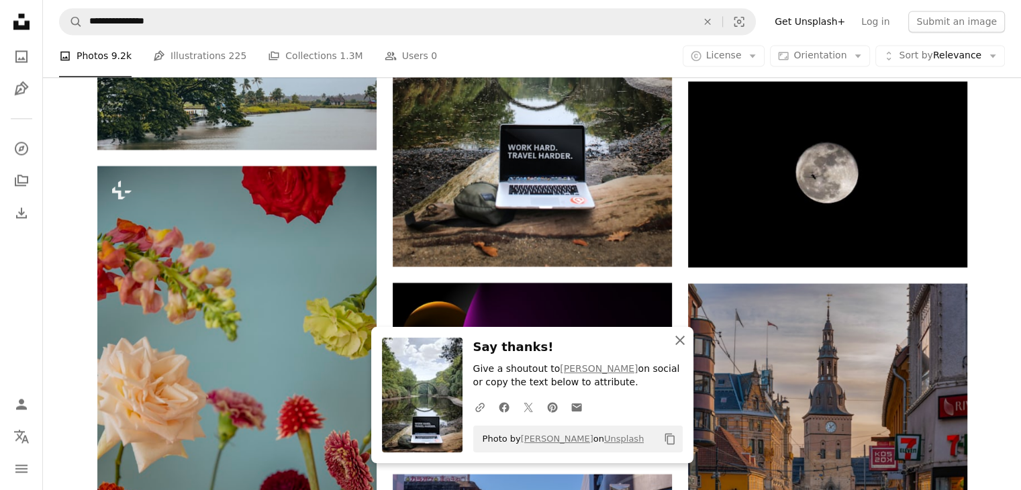
click at [679, 342] on icon "An X shape" at bounding box center [680, 340] width 16 height 16
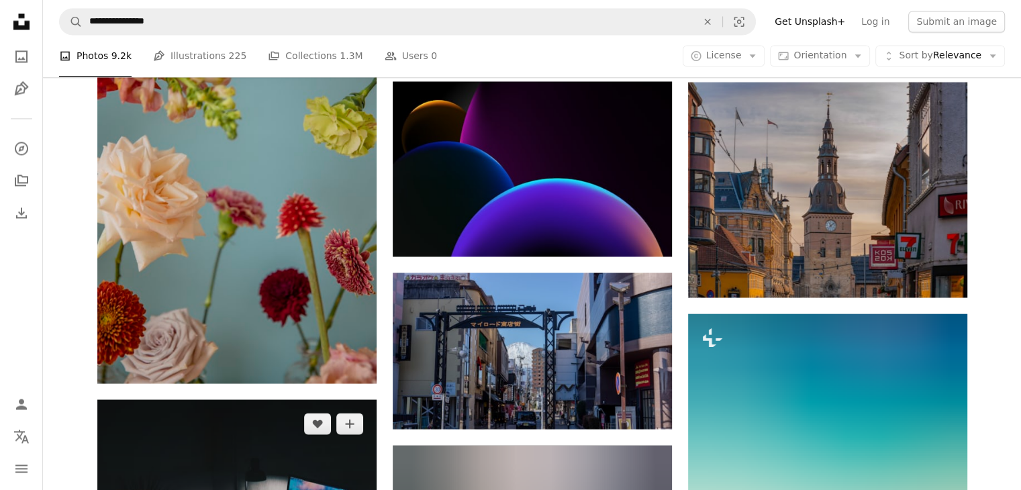
scroll to position [48590, 0]
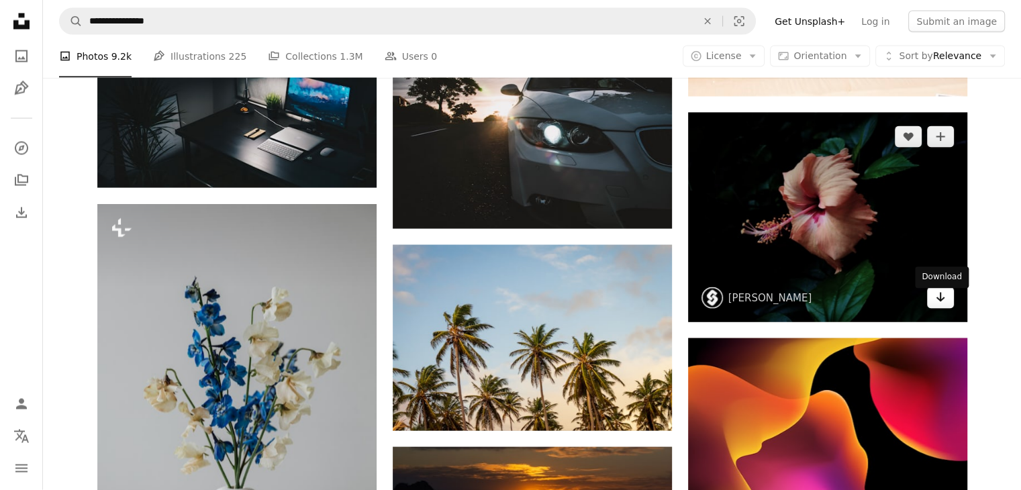
click at [942, 305] on icon "Arrow pointing down" at bounding box center [940, 297] width 11 height 16
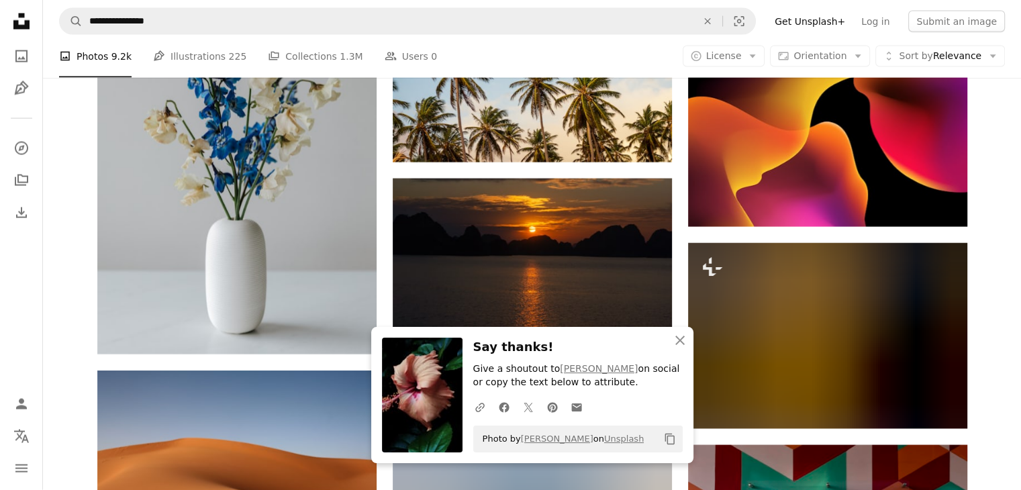
scroll to position [49194, 0]
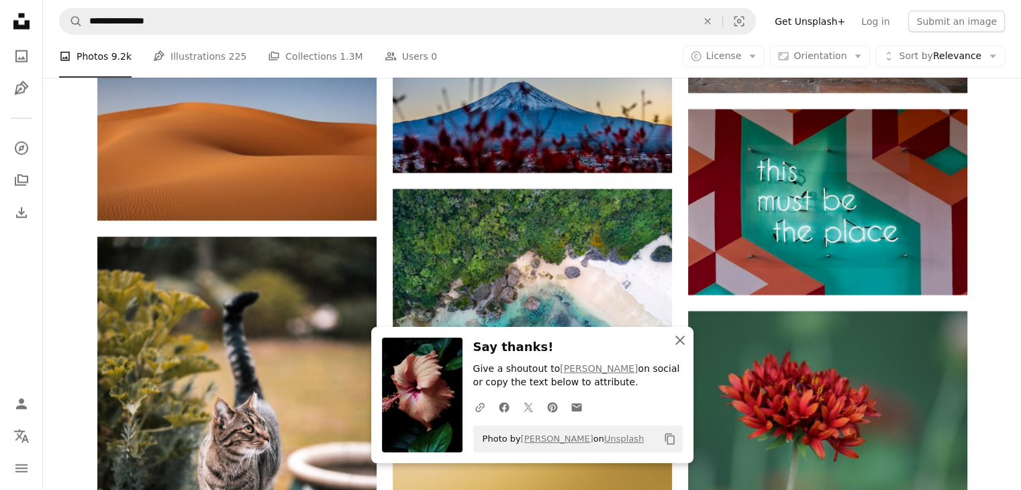
click at [682, 336] on icon "An X shape" at bounding box center [680, 340] width 16 height 16
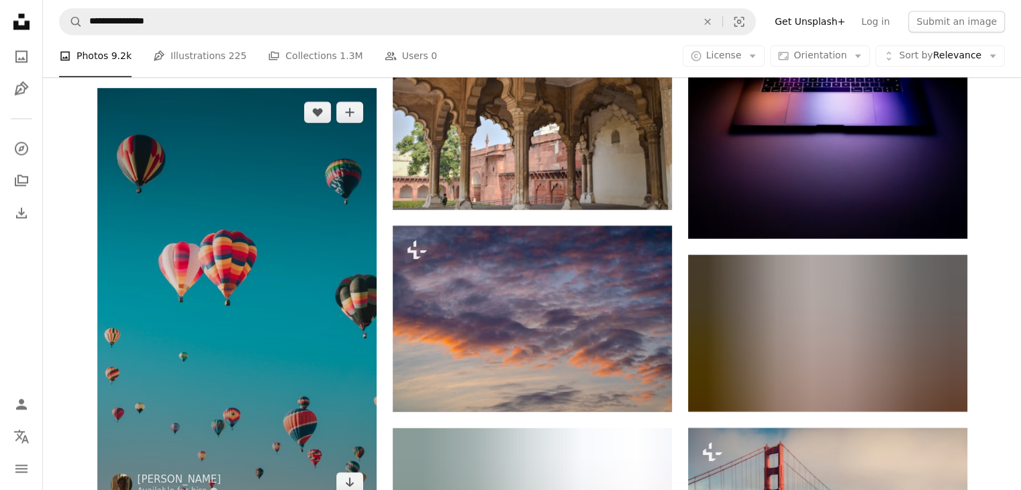
scroll to position [54093, 0]
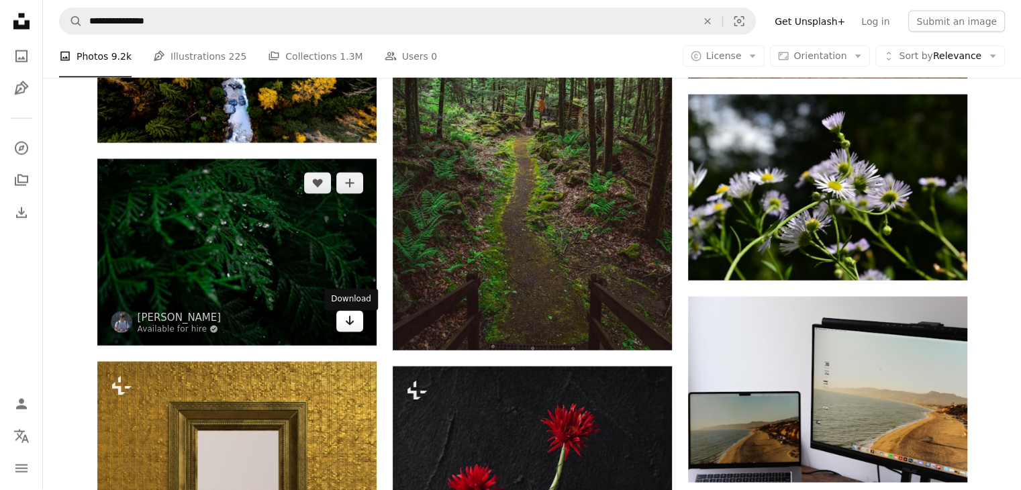
click at [356, 328] on link "Arrow pointing down" at bounding box center [349, 321] width 27 height 21
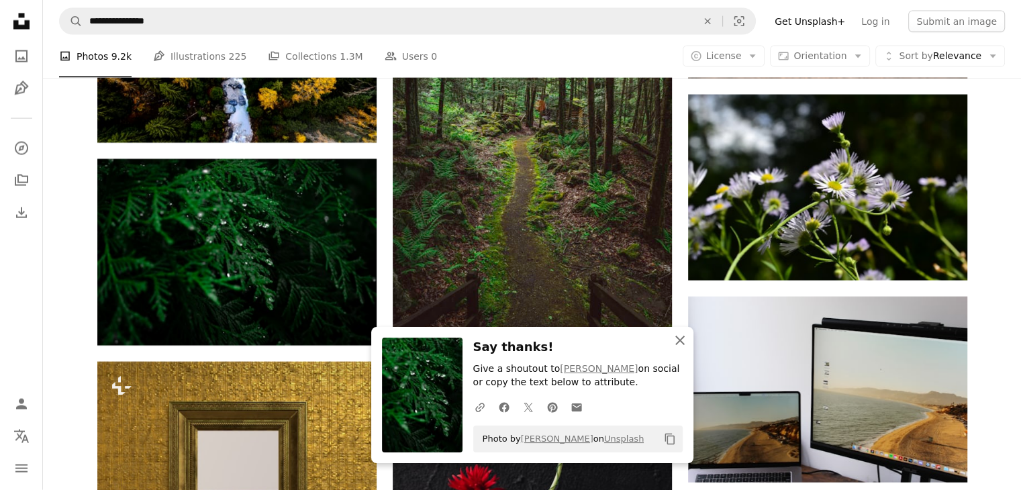
click at [677, 343] on icon "button" at bounding box center [679, 340] width 9 height 9
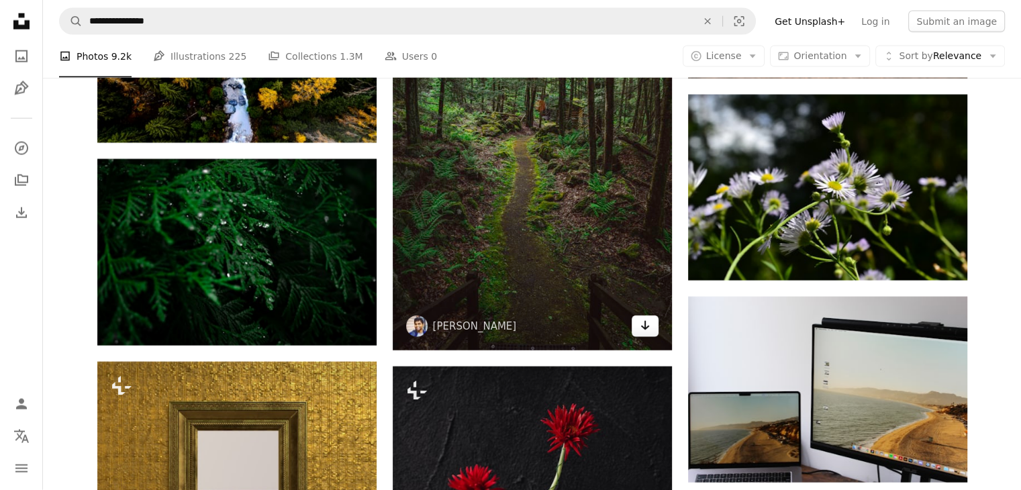
click at [649, 334] on icon "Arrow pointing down" at bounding box center [645, 325] width 11 height 16
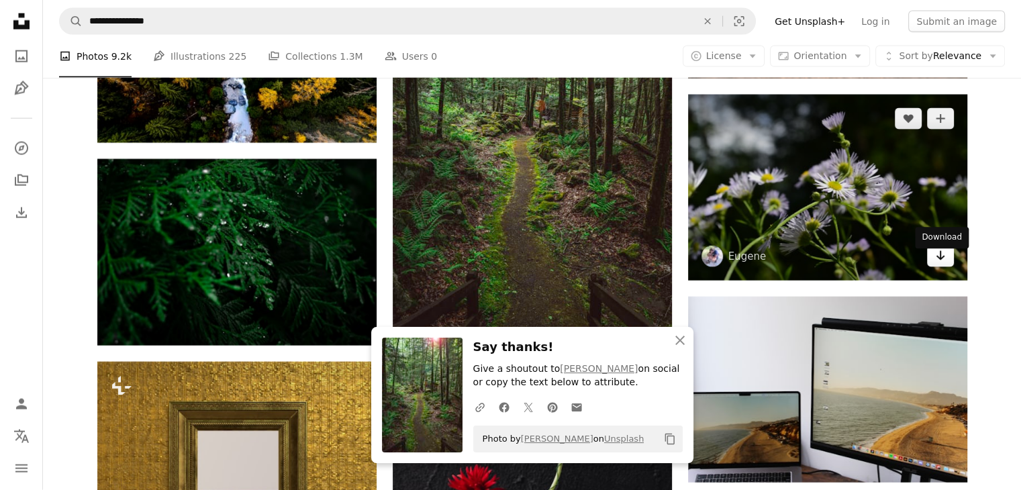
click at [938, 264] on icon "Arrow pointing down" at bounding box center [940, 256] width 11 height 16
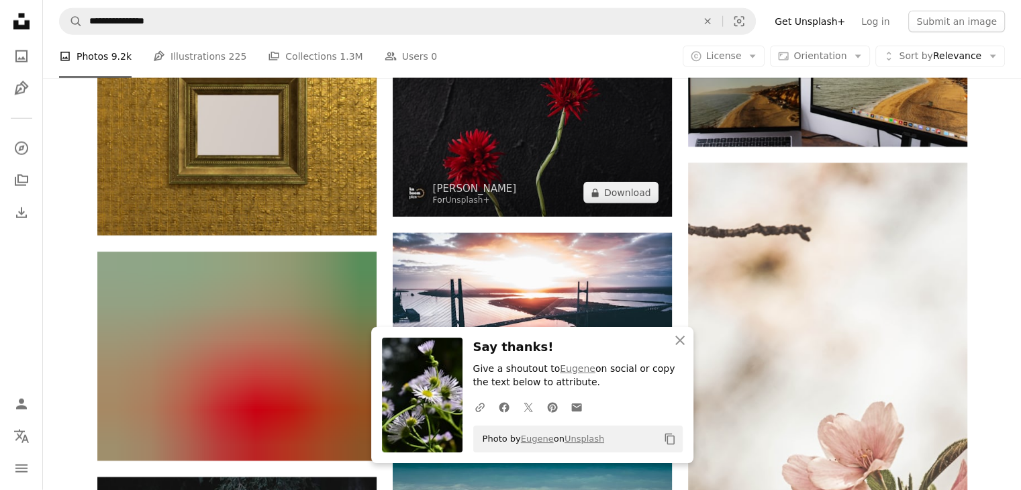
scroll to position [54294, 0]
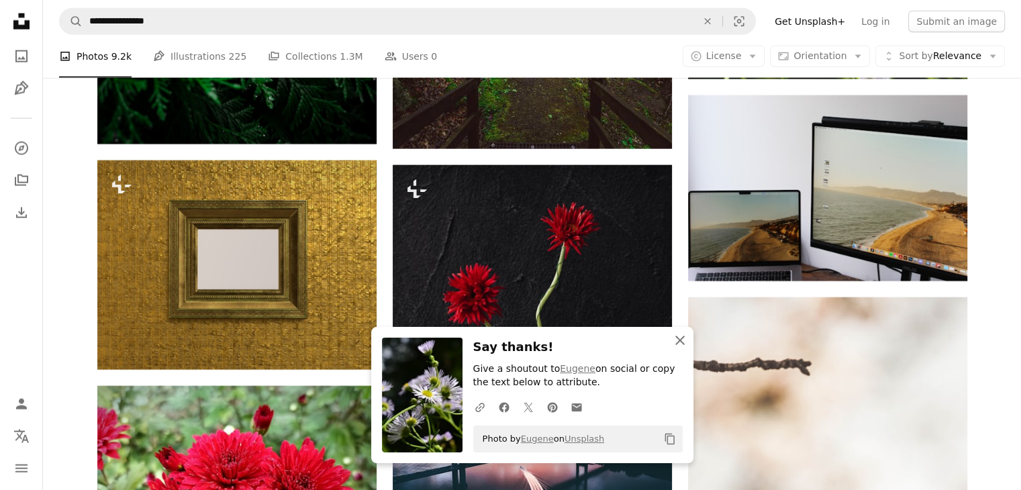
click at [682, 341] on icon "An X shape" at bounding box center [680, 340] width 16 height 16
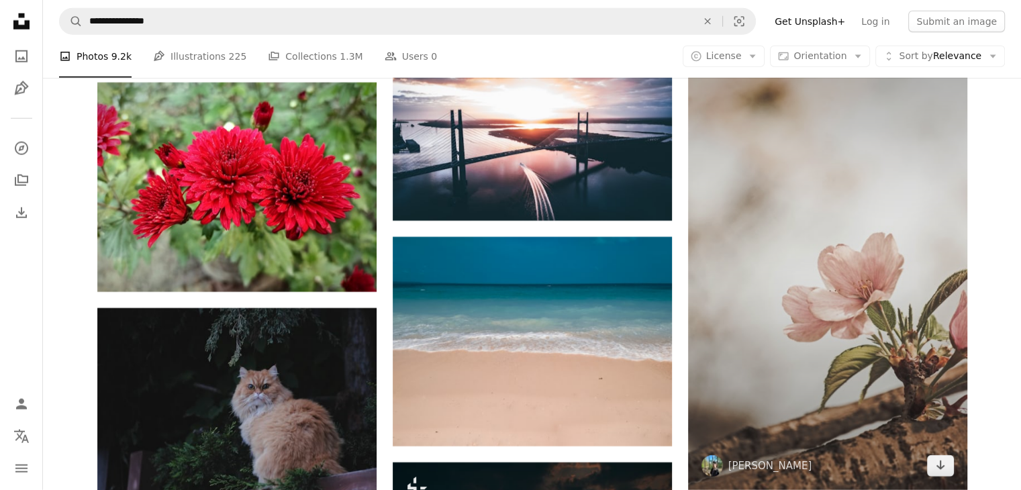
scroll to position [54630, 0]
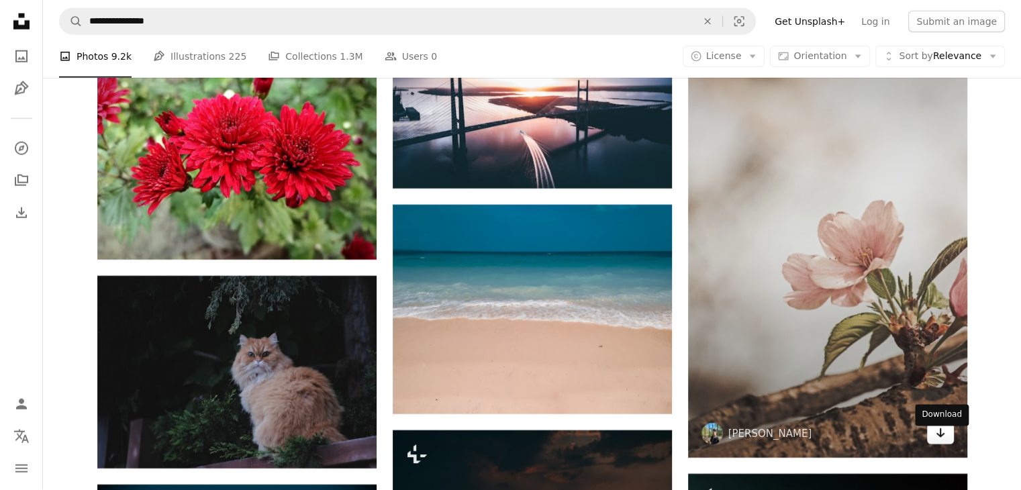
click at [940, 438] on icon "Download" at bounding box center [940, 432] width 9 height 9
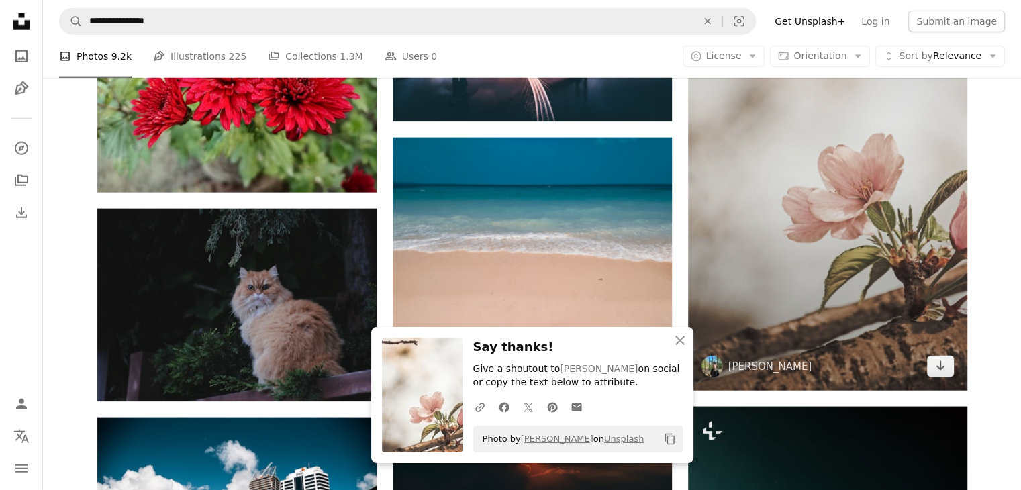
scroll to position [54764, 0]
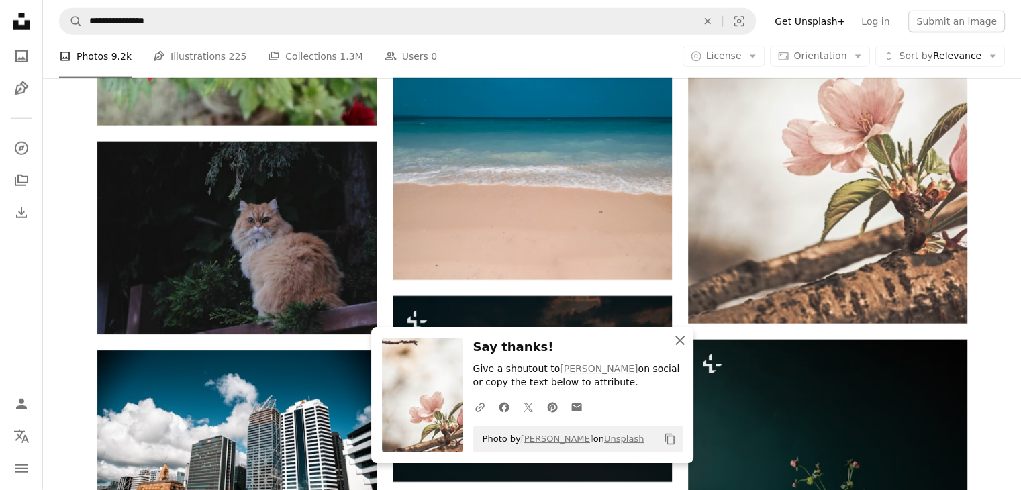
click at [679, 342] on icon "button" at bounding box center [679, 340] width 9 height 9
click at [679, 340] on icon "button" at bounding box center [679, 340] width 9 height 9
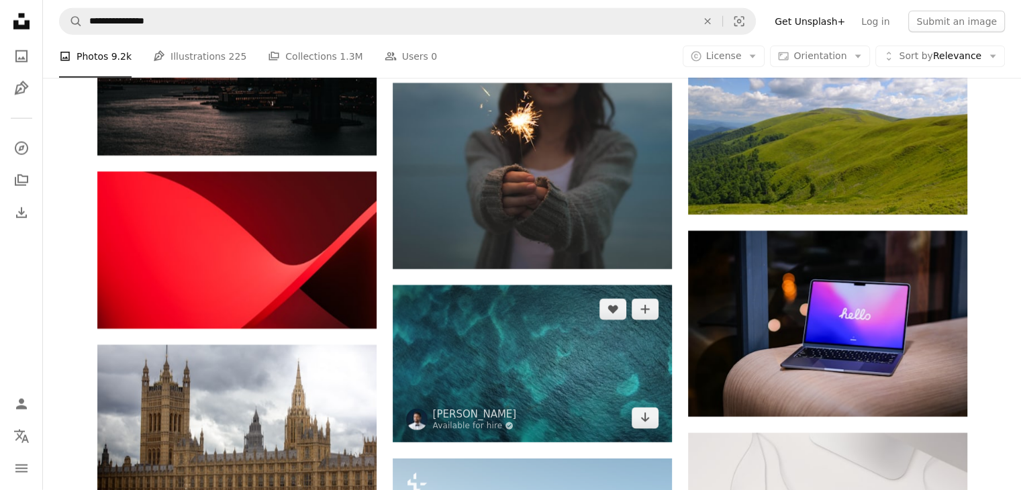
scroll to position [59673, 0]
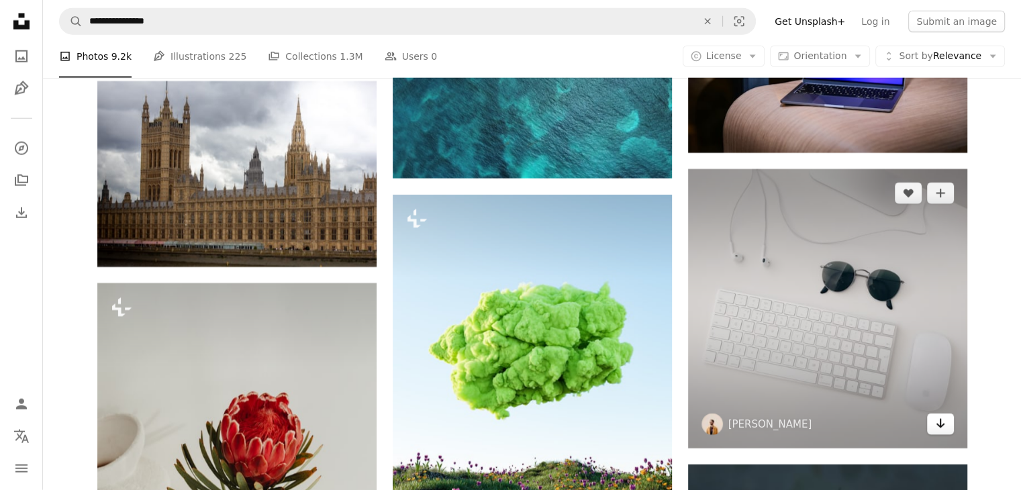
click at [938, 432] on icon "Arrow pointing down" at bounding box center [940, 423] width 11 height 16
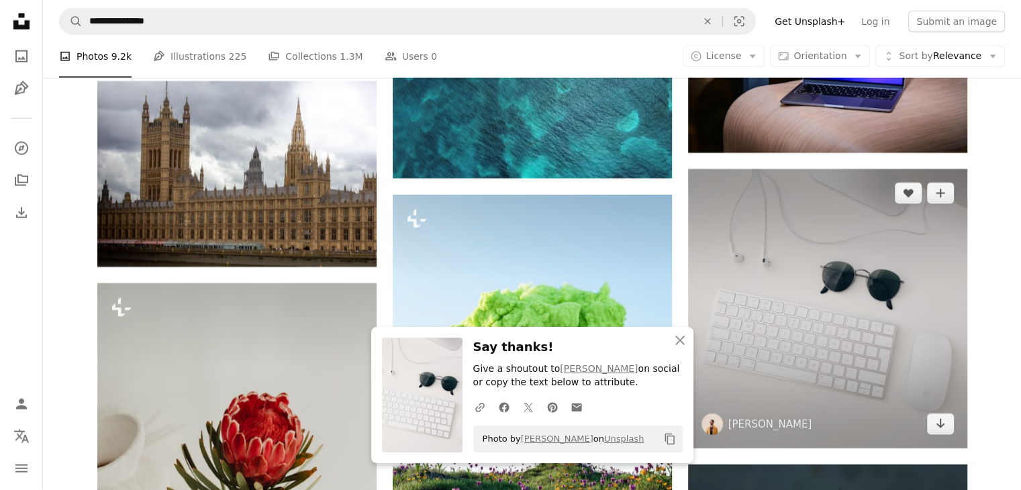
scroll to position [59942, 0]
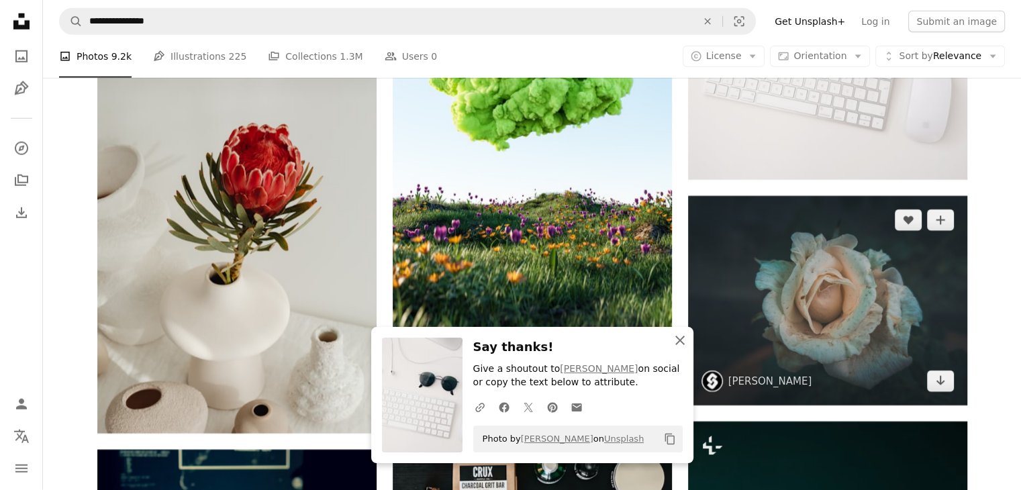
click at [679, 339] on icon "button" at bounding box center [679, 340] width 9 height 9
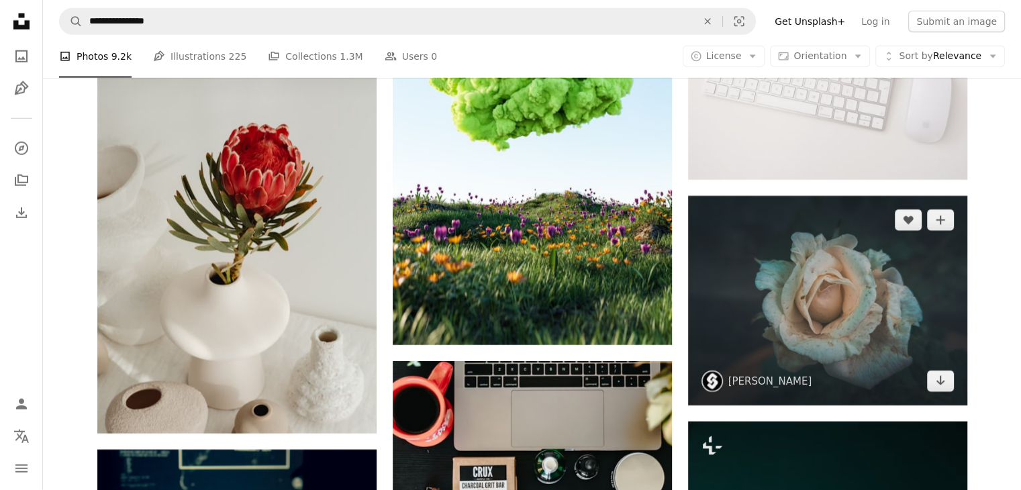
scroll to position [60009, 0]
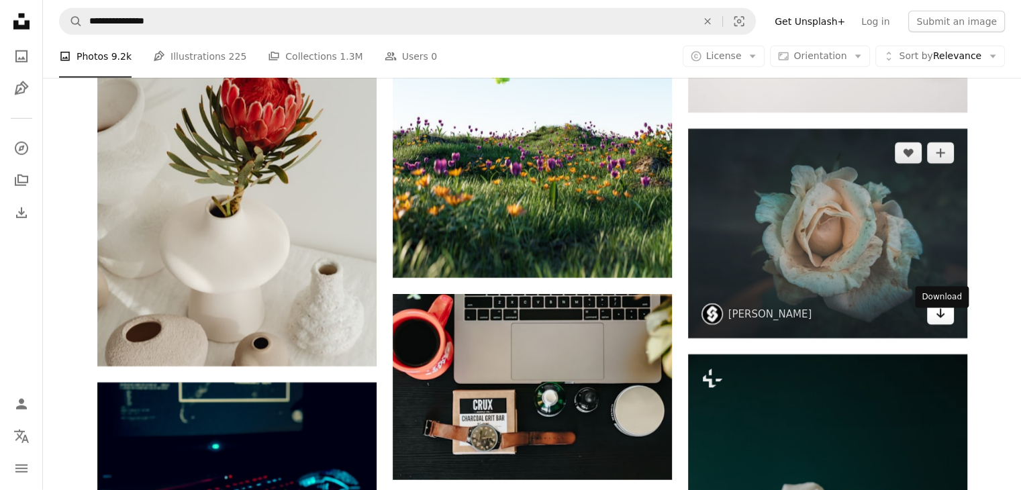
click at [948, 325] on link "Arrow pointing down" at bounding box center [940, 313] width 27 height 21
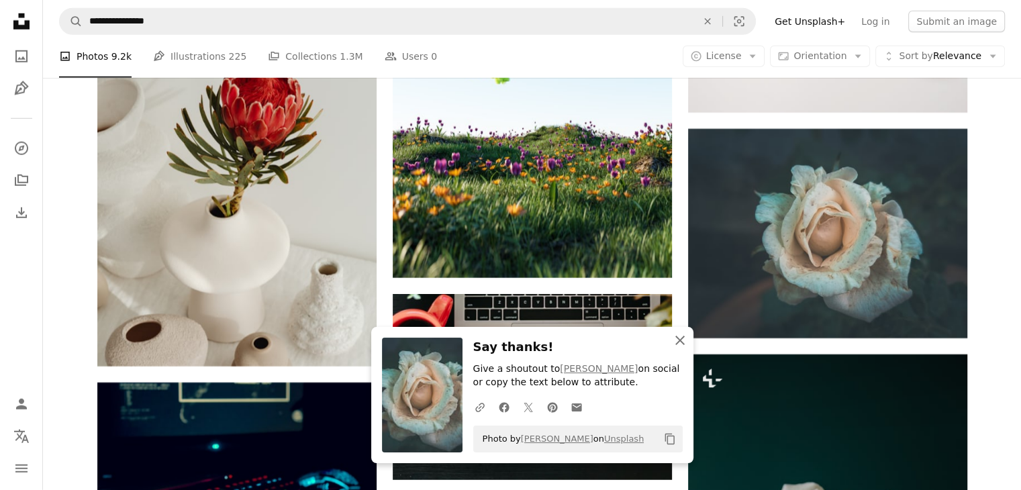
click at [682, 342] on icon "button" at bounding box center [679, 340] width 9 height 9
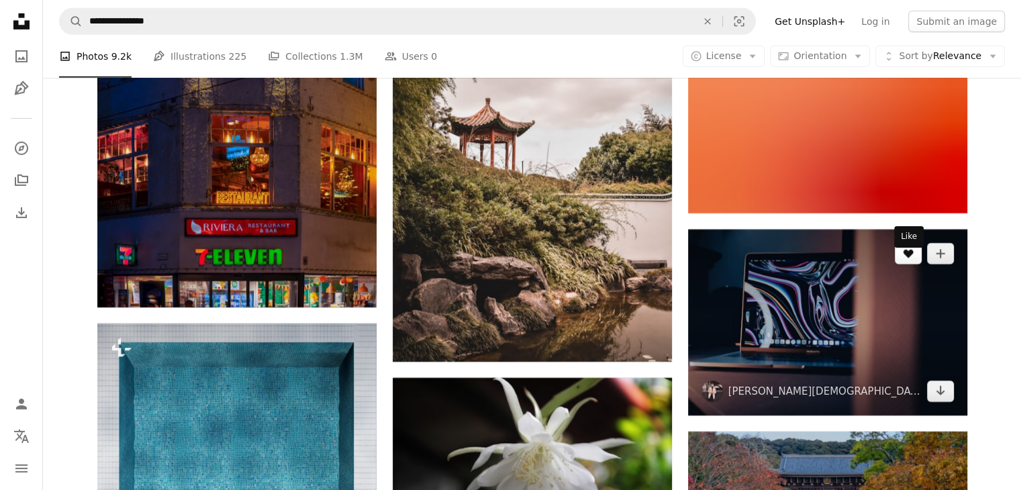
scroll to position [66251, 0]
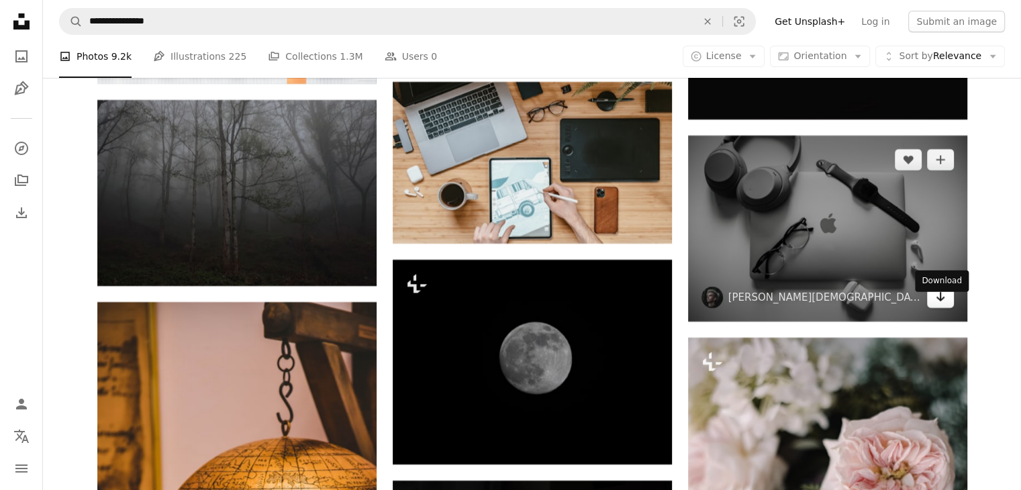
click at [936, 305] on icon "Arrow pointing down" at bounding box center [940, 297] width 11 height 16
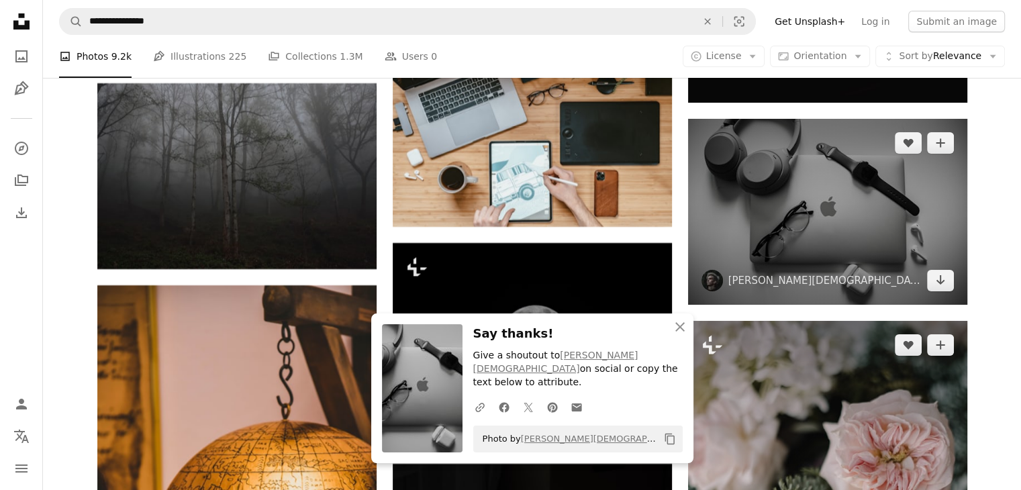
scroll to position [66385, 0]
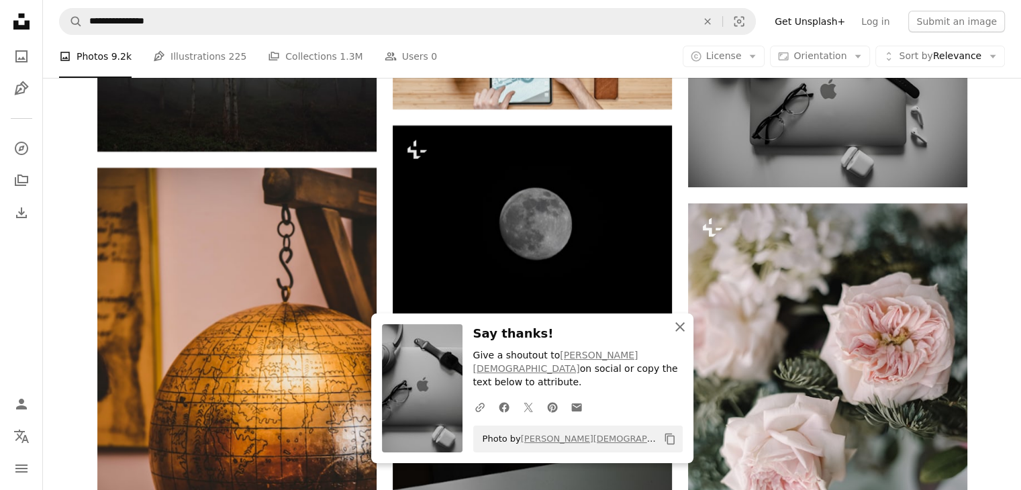
click at [679, 335] on icon "An X shape" at bounding box center [680, 327] width 16 height 16
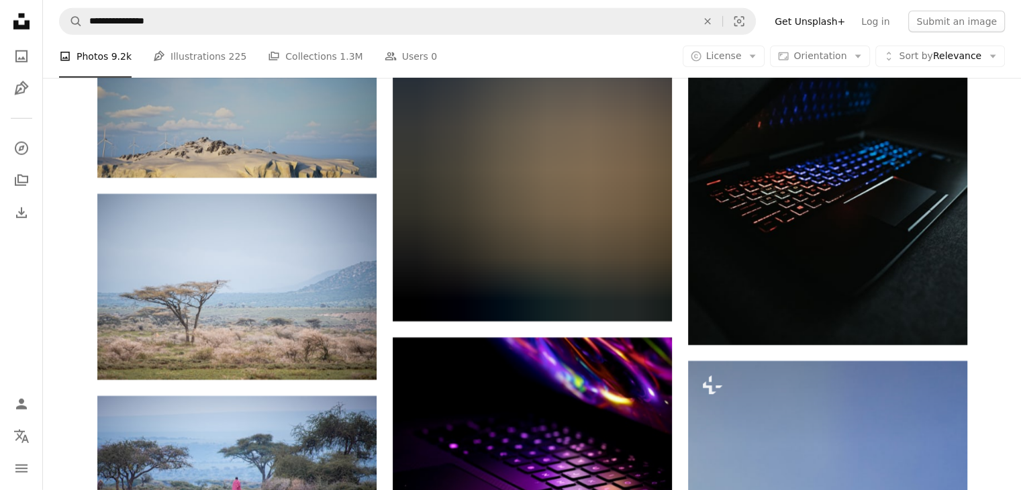
scroll to position [70210, 0]
